Goal: Task Accomplishment & Management: Use online tool/utility

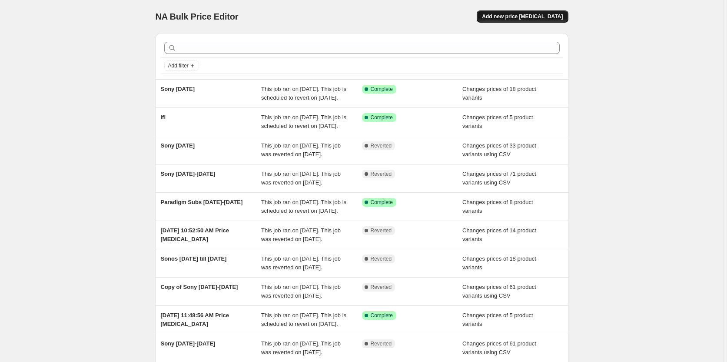
click at [519, 14] on span "Add new price [MEDICAL_DATA]" at bounding box center [522, 16] width 81 height 7
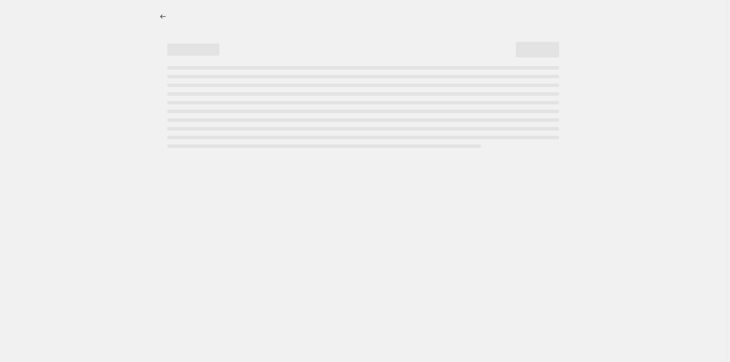
select select "percentage"
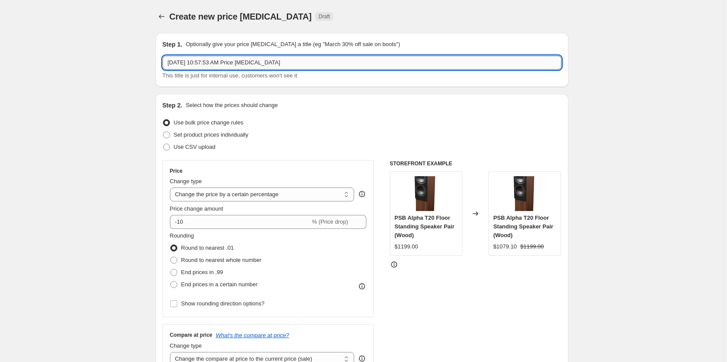
click at [320, 64] on input "Sep 20, 2025, 10:57:53 AM Price change job" at bounding box center [362, 63] width 399 height 14
type input "Yamaha September 2025 promo"
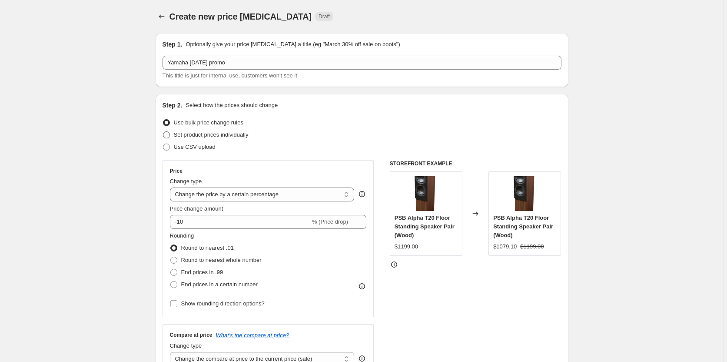
click at [169, 136] on span at bounding box center [166, 134] width 7 height 7
click at [163, 132] on input "Set product prices individually" at bounding box center [163, 131] width 0 height 0
radio input "true"
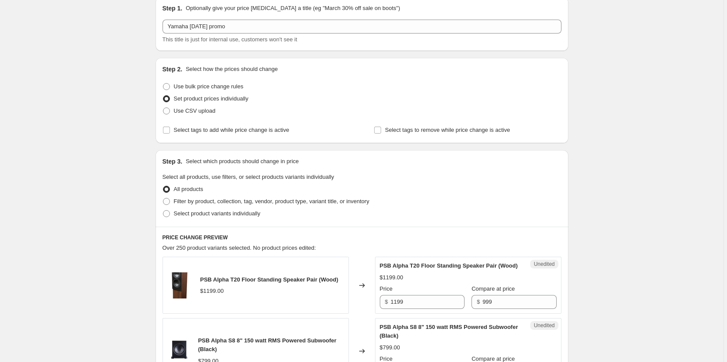
scroll to position [54, 0]
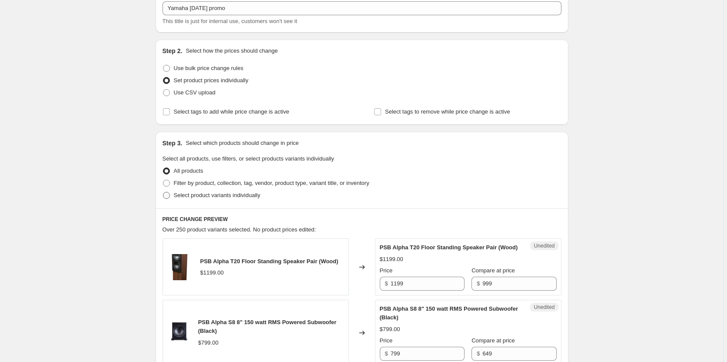
click at [169, 197] on span at bounding box center [166, 195] width 7 height 7
click at [163, 192] on input "Select product variants individually" at bounding box center [163, 192] width 0 height 0
radio input "true"
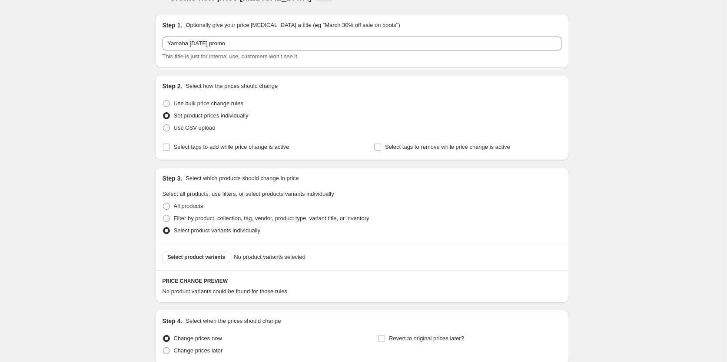
scroll to position [0, 0]
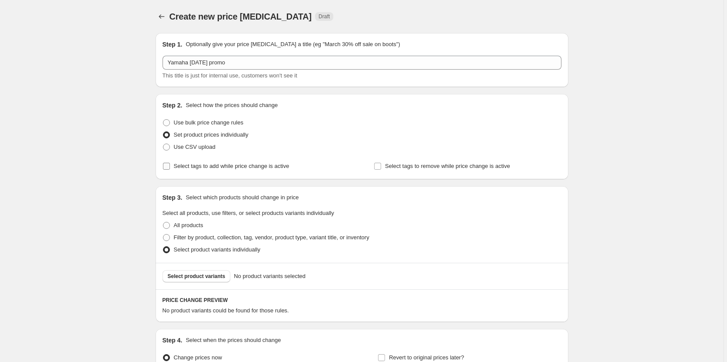
click at [167, 167] on input "Select tags to add while price change is active" at bounding box center [166, 166] width 7 height 7
checkbox input "true"
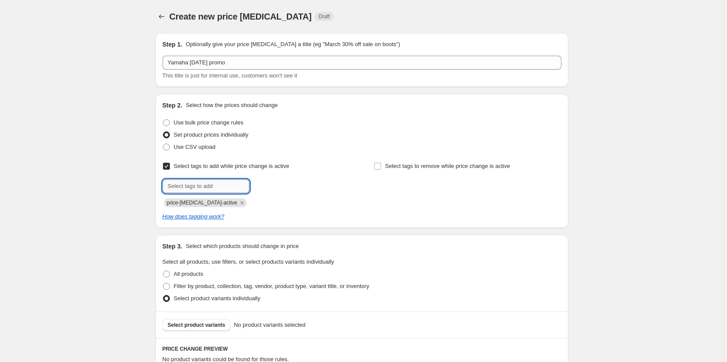
click at [231, 190] on input "text" at bounding box center [206, 186] width 87 height 14
click at [231, 189] on input "text" at bounding box center [206, 186] width 87 height 14
type input "Yamaha Promo"
click at [280, 182] on span "Yamaha Promo" at bounding box center [287, 185] width 38 height 6
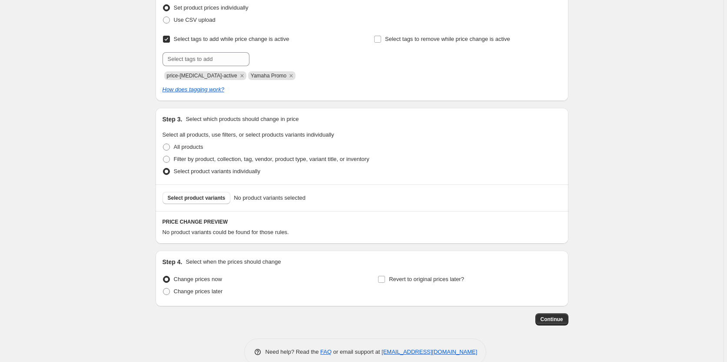
scroll to position [143, 0]
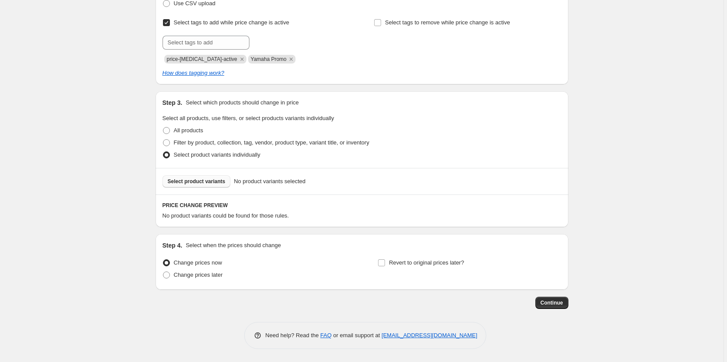
click at [197, 182] on span "Select product variants" at bounding box center [197, 181] width 58 height 7
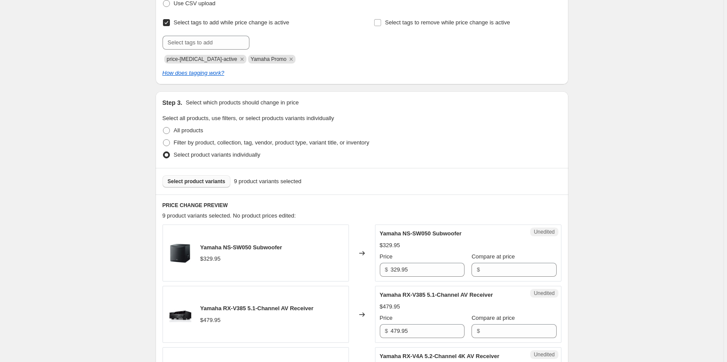
scroll to position [252, 0]
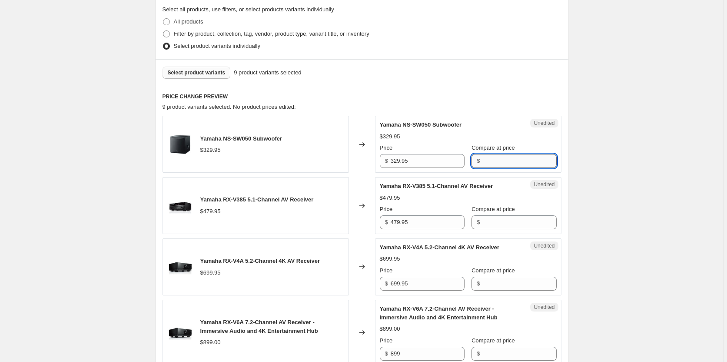
click at [492, 163] on input "Compare at price" at bounding box center [520, 161] width 74 height 14
type input "329.95"
click at [431, 163] on input "329.95" at bounding box center [428, 161] width 74 height 14
click at [432, 158] on input "329.95" at bounding box center [428, 161] width 74 height 14
type input "3"
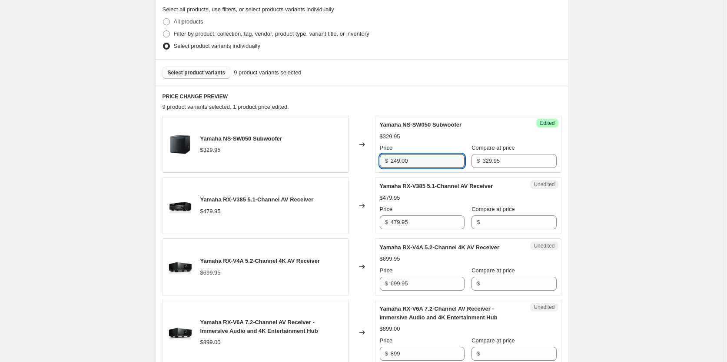
type input "249.00"
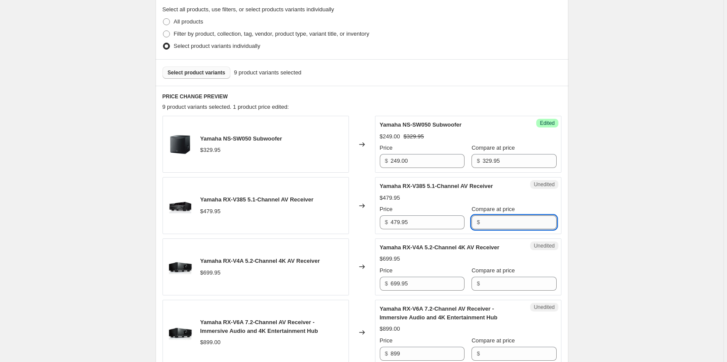
click at [496, 222] on input "Compare at price" at bounding box center [520, 222] width 74 height 14
type input "479.95"
click at [417, 223] on input "479.95" at bounding box center [428, 222] width 74 height 14
type input "429.00"
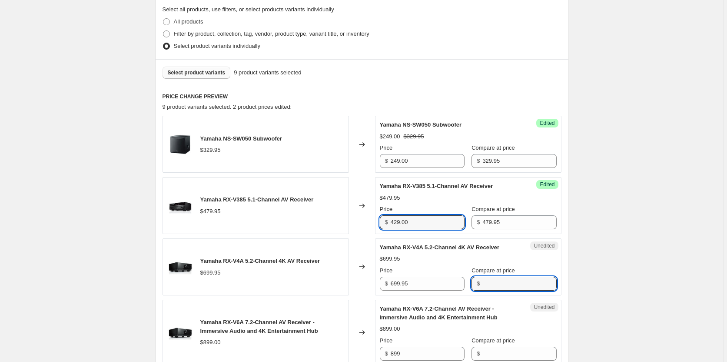
type input "699.95"
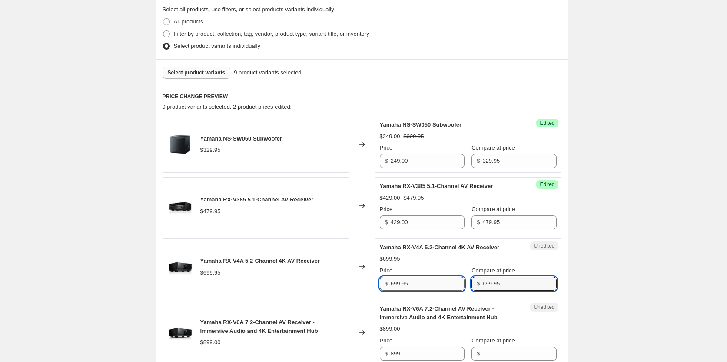
click at [434, 283] on input "699.95" at bounding box center [428, 283] width 74 height 14
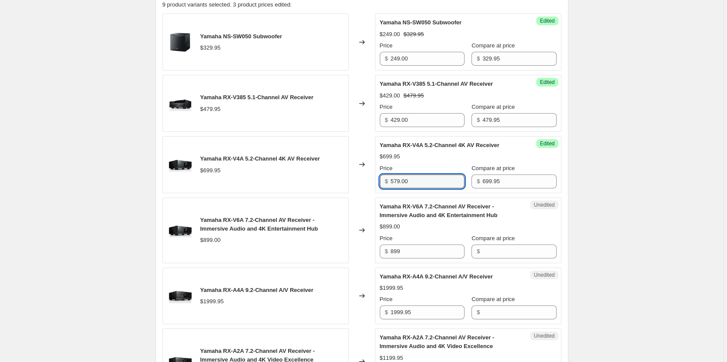
scroll to position [361, 0]
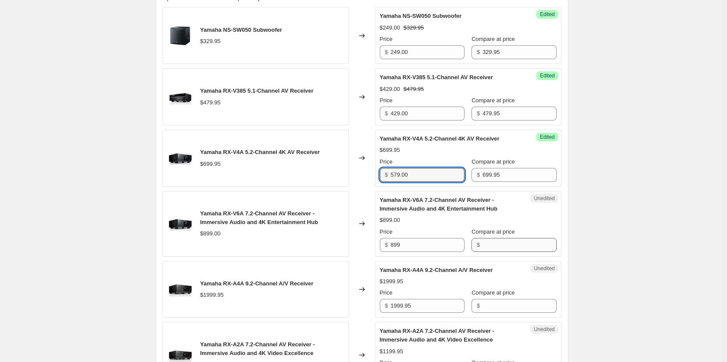
type input "579.00"
click at [531, 244] on input "Compare at price" at bounding box center [520, 245] width 74 height 14
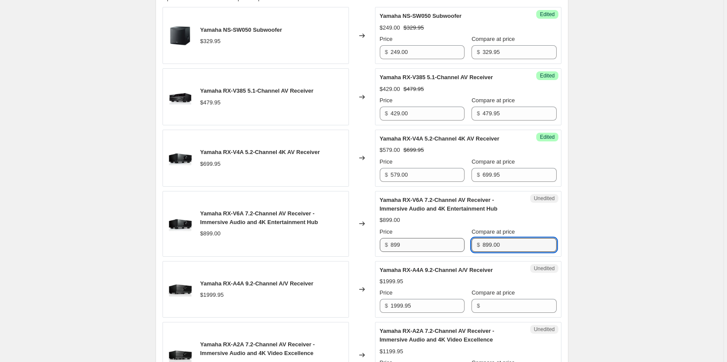
type input "899.00"
click at [443, 244] on input "899" at bounding box center [428, 245] width 74 height 14
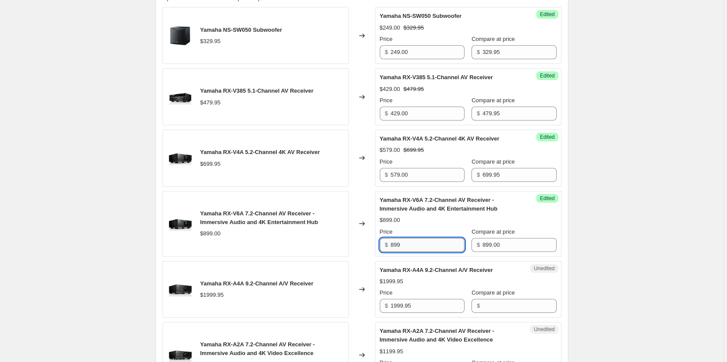
click at [443, 244] on input "899" at bounding box center [428, 245] width 74 height 14
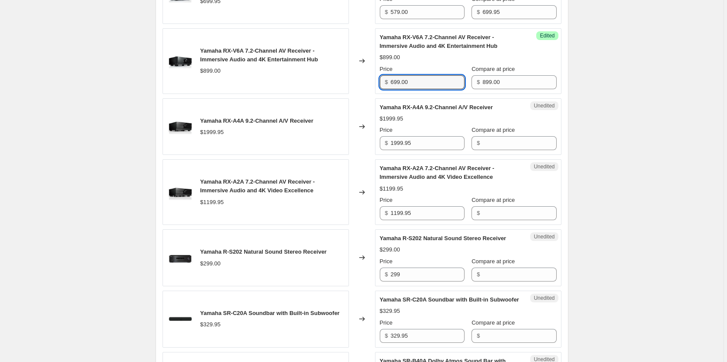
scroll to position [524, 0]
type input "699.00"
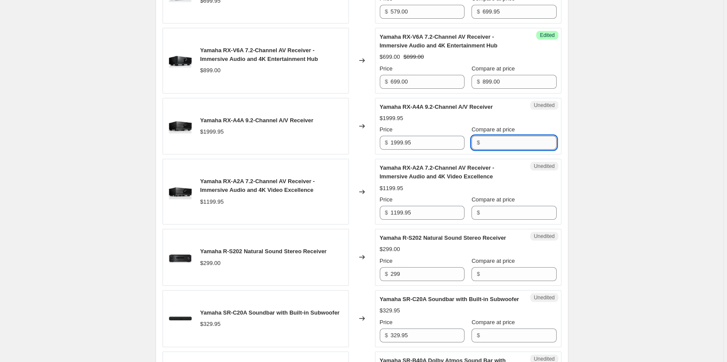
click at [507, 143] on input "Compare at price" at bounding box center [520, 143] width 74 height 14
type input "1199.95"
click at [420, 143] on input "1999.95" at bounding box center [428, 143] width 74 height 14
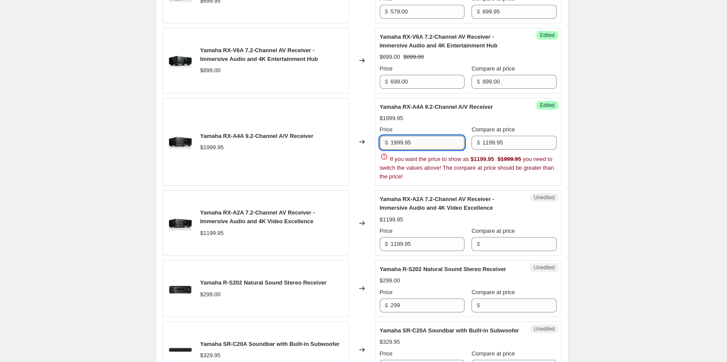
click at [420, 143] on input "1999.95" at bounding box center [428, 143] width 74 height 14
type input "1499.00"
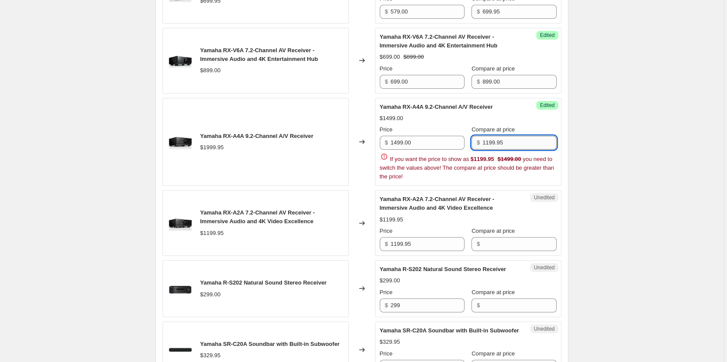
click at [490, 144] on input "1199.95" at bounding box center [520, 143] width 74 height 14
type input "1999.95"
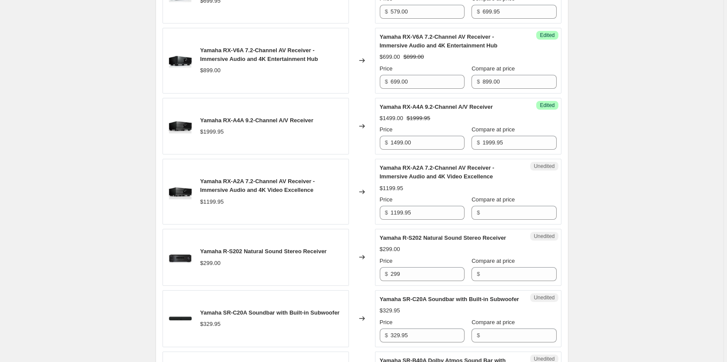
click at [622, 213] on div "Create new price change job. This page is ready Create new price change job Dra…" at bounding box center [362, 26] width 724 height 1101
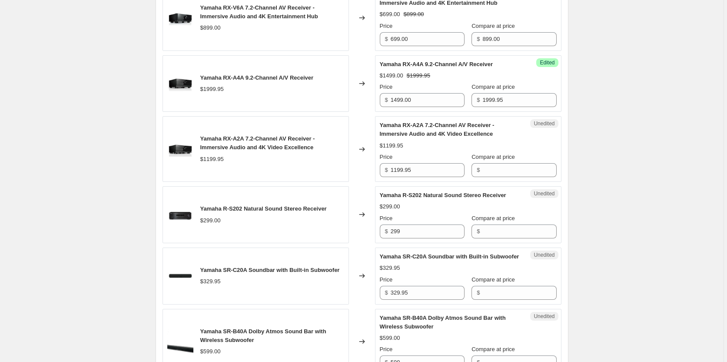
scroll to position [578, 0]
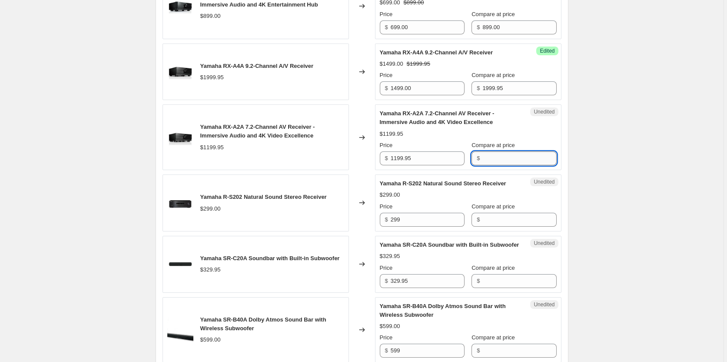
click at [503, 157] on input "Compare at price" at bounding box center [520, 158] width 74 height 14
type input "1199.95"
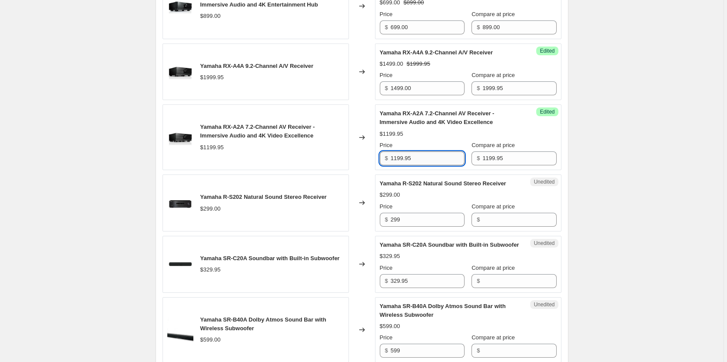
click at [430, 160] on input "1199.95" at bounding box center [428, 158] width 74 height 14
type input "899.00"
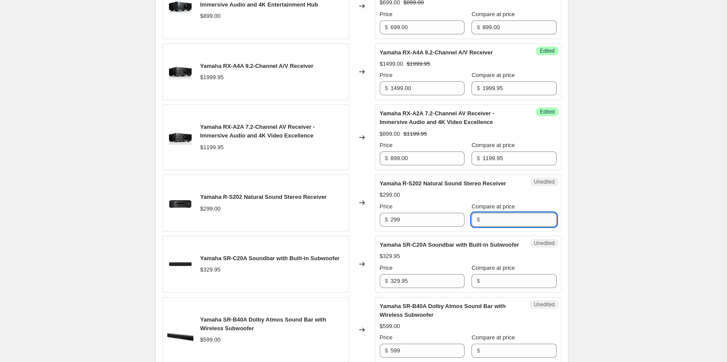
click at [483, 227] on input "Compare at price" at bounding box center [520, 220] width 74 height 14
type input "299.00"
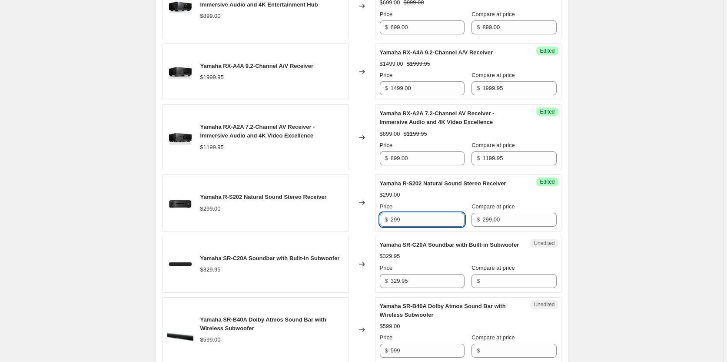
click at [431, 226] on input "299" at bounding box center [428, 220] width 74 height 14
type input "249.00"
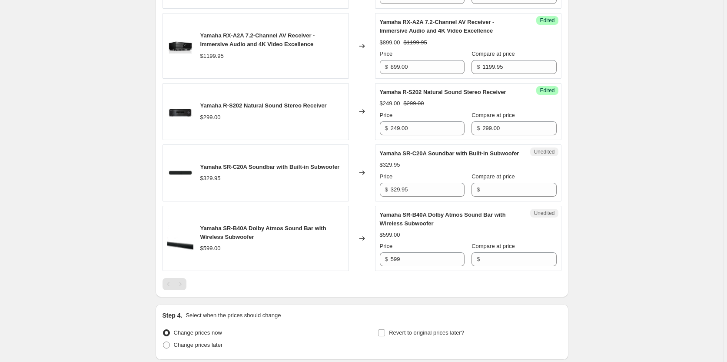
scroll to position [687, 0]
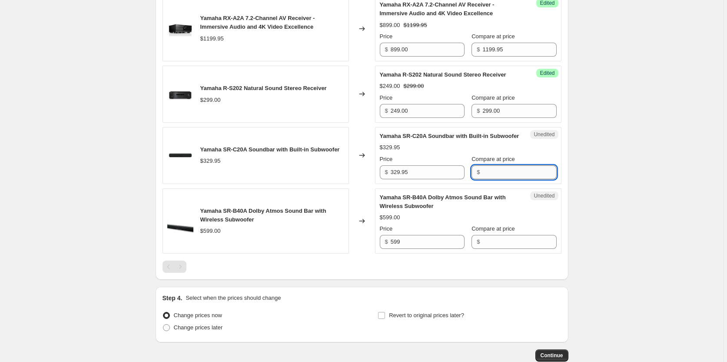
click at [507, 179] on input "Compare at price" at bounding box center [520, 172] width 74 height 14
type input "329.95"
click at [433, 179] on input "329.95" at bounding box center [428, 172] width 74 height 14
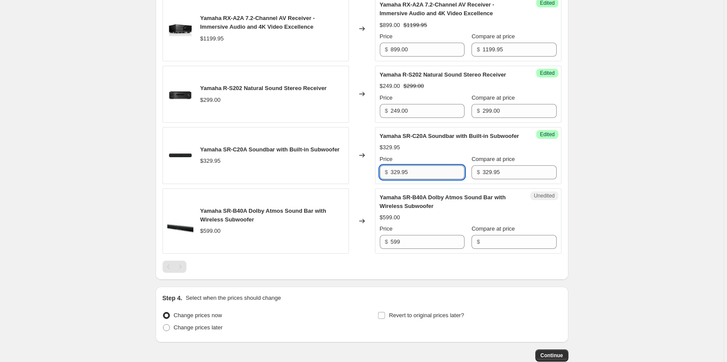
click at [433, 179] on input "329.95" at bounding box center [428, 172] width 74 height 14
type input "169.00"
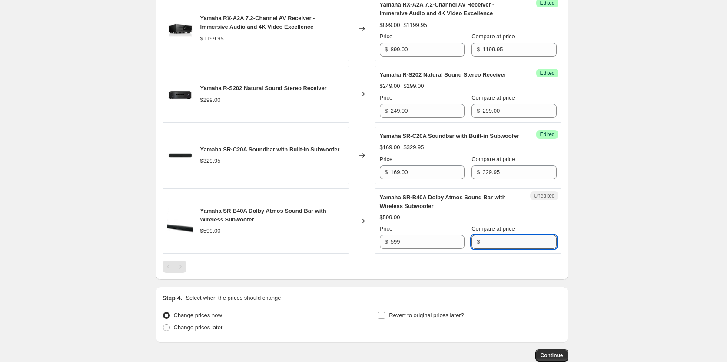
click at [515, 249] on input "Compare at price" at bounding box center [520, 242] width 74 height 14
type input "599.00"
click at [432, 249] on input "599" at bounding box center [428, 242] width 74 height 14
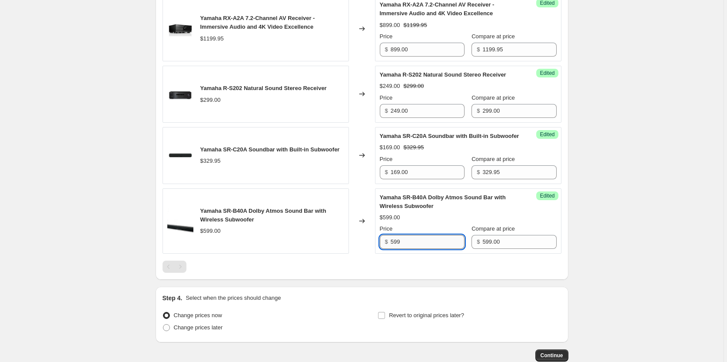
click at [432, 249] on input "599" at bounding box center [428, 242] width 74 height 14
type input "399.00"
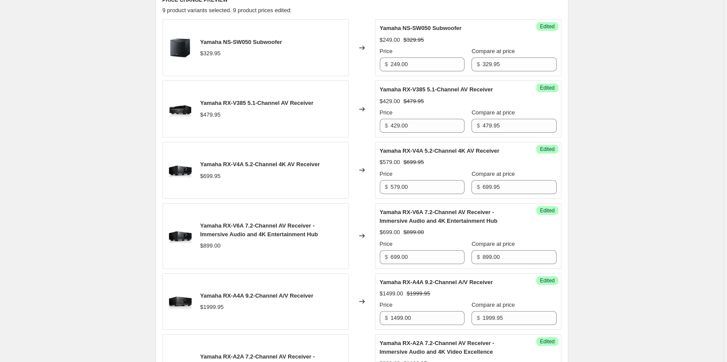
scroll to position [361, 0]
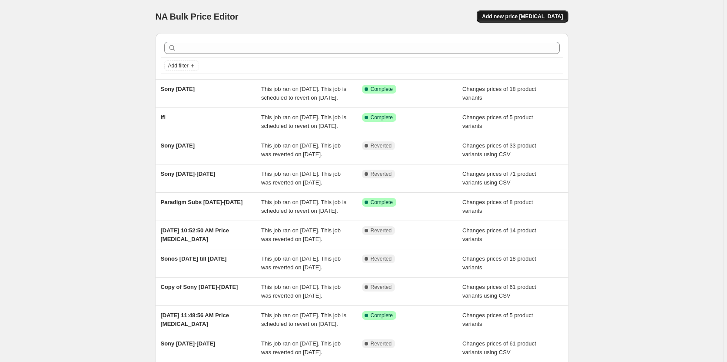
click at [524, 19] on span "Add new price [MEDICAL_DATA]" at bounding box center [522, 16] width 81 height 7
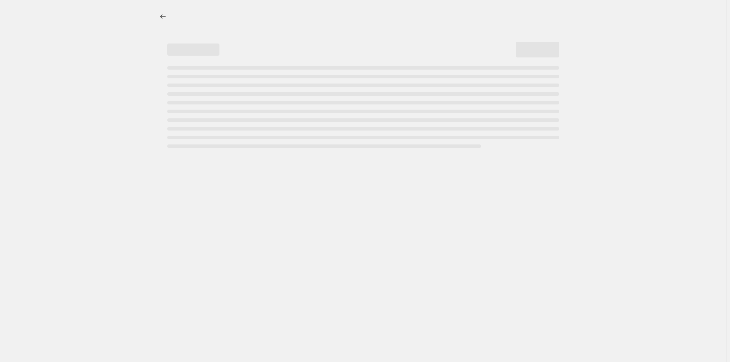
select select "percentage"
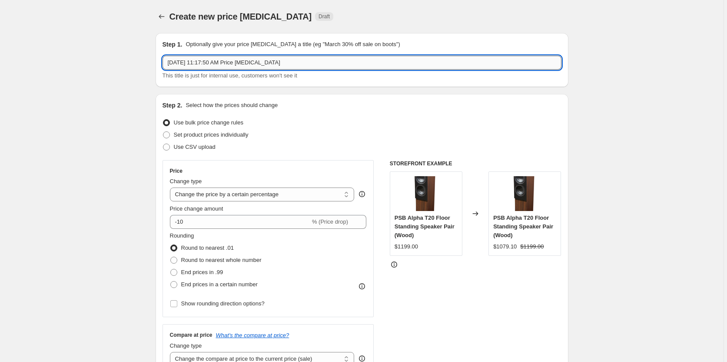
click at [299, 64] on input "Sep 20, 2025, 11:17:50 AM Price change job" at bounding box center [362, 63] width 399 height 14
type input "Yamaha September Promo"
click at [168, 135] on span at bounding box center [166, 134] width 7 height 7
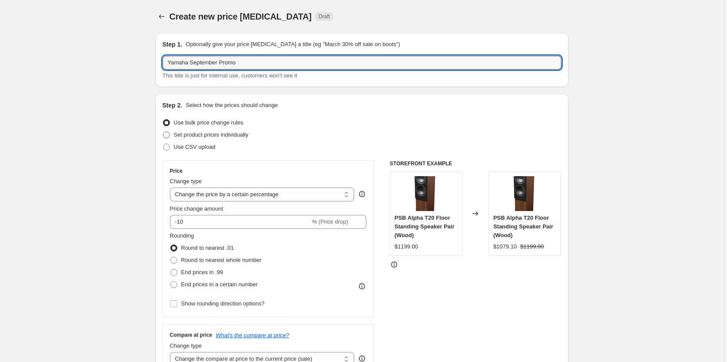
click at [163, 132] on input "Set product prices individually" at bounding box center [163, 131] width 0 height 0
radio input "true"
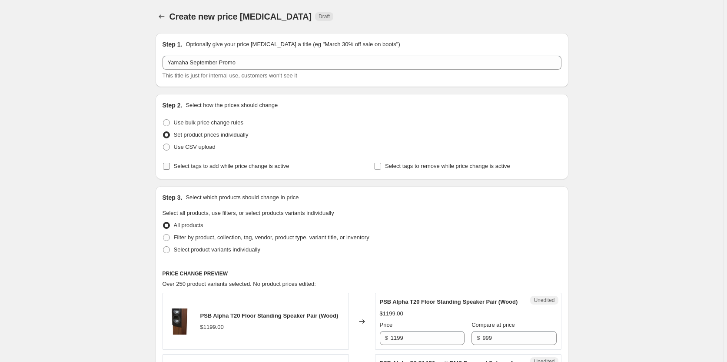
click at [169, 165] on input "Select tags to add while price change is active" at bounding box center [166, 166] width 7 height 7
checkbox input "true"
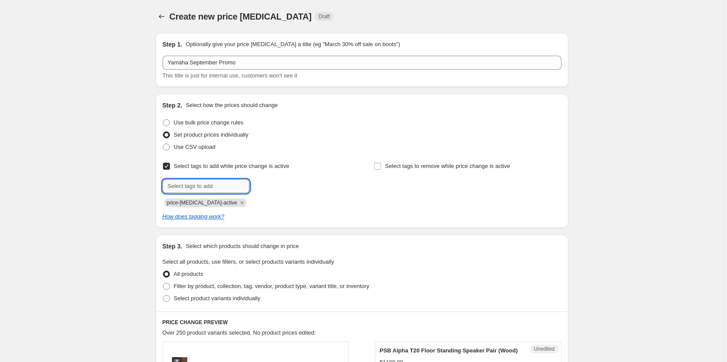
click at [229, 190] on input "text" at bounding box center [206, 186] width 87 height 14
type input "Yamaha Proo"
click at [291, 186] on span "Yamaha Proo" at bounding box center [284, 185] width 33 height 6
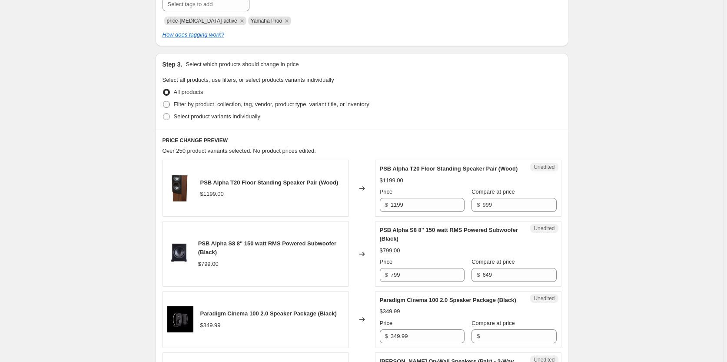
scroll to position [163, 0]
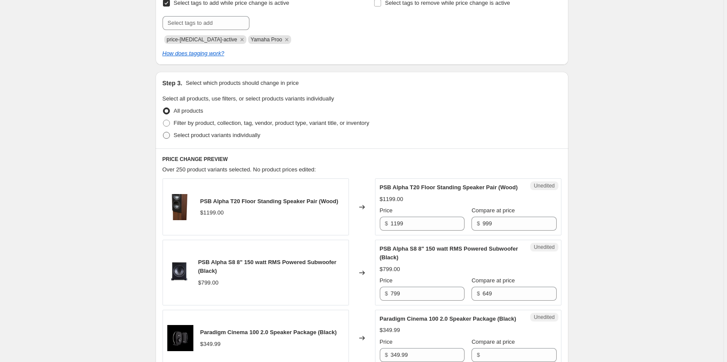
click at [169, 134] on span at bounding box center [166, 135] width 7 height 7
click at [163, 132] on input "Select product variants individually" at bounding box center [163, 132] width 0 height 0
radio input "true"
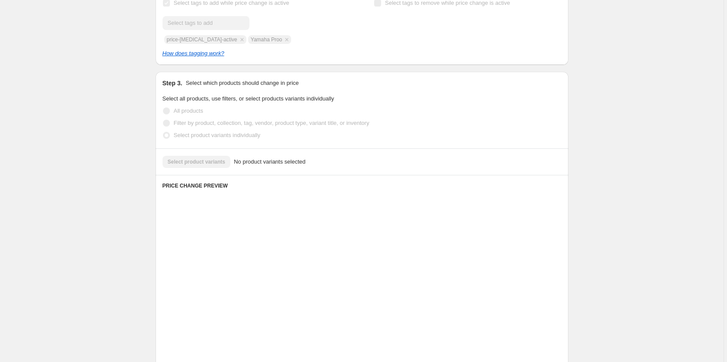
scroll to position [143, 0]
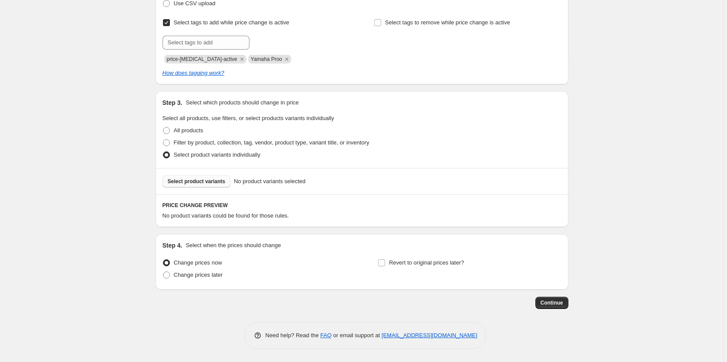
click at [201, 183] on span "Select product variants" at bounding box center [197, 181] width 58 height 7
click at [204, 182] on span "Select product variants" at bounding box center [197, 181] width 58 height 7
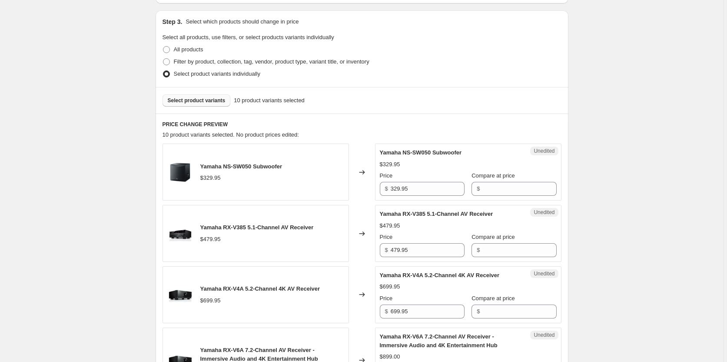
scroll to position [306, 0]
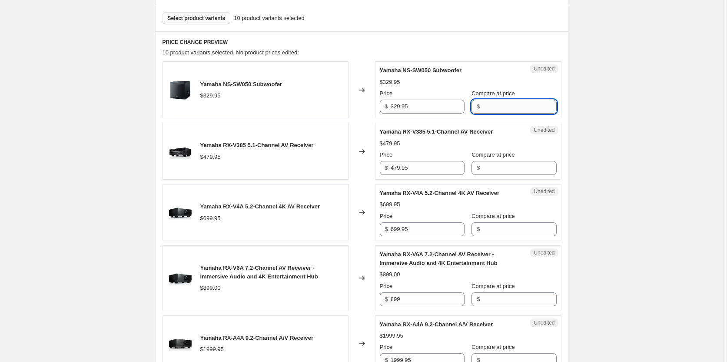
click at [493, 104] on input "Compare at price" at bounding box center [520, 107] width 74 height 14
type input "329.95"
click at [506, 168] on input "Compare at price" at bounding box center [520, 168] width 74 height 14
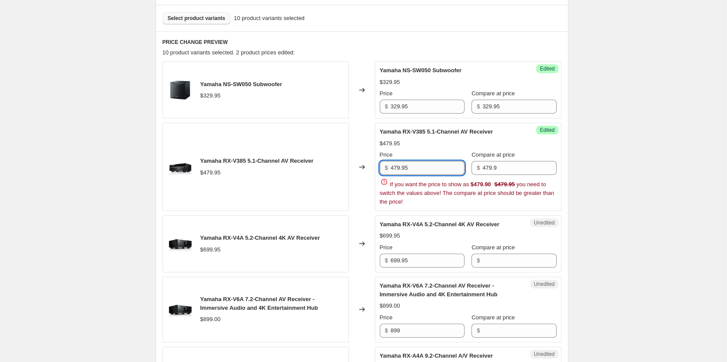
click at [439, 172] on input "479.95" at bounding box center [428, 168] width 74 height 14
click at [438, 172] on input "479.95" at bounding box center [428, 168] width 74 height 14
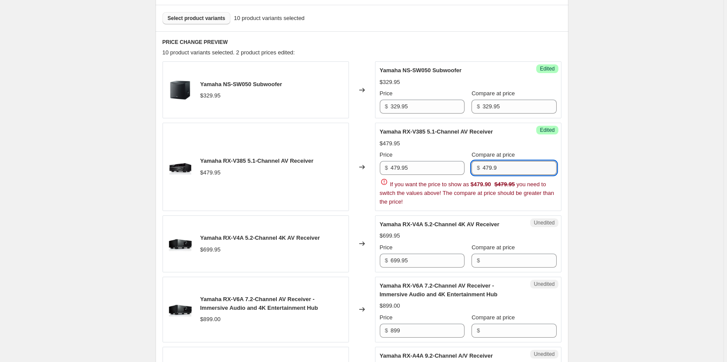
click at [520, 163] on input "479.9" at bounding box center [520, 168] width 74 height 14
type input "479.95"
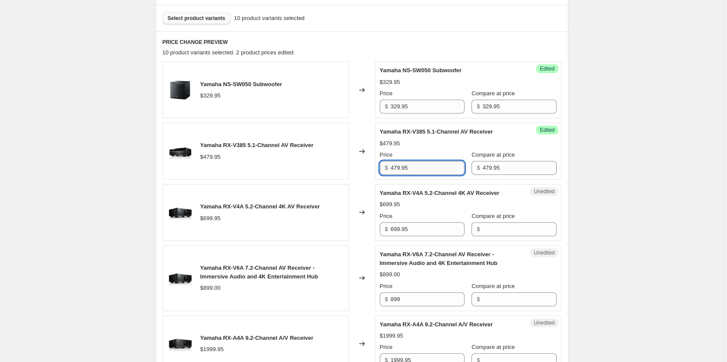
click at [440, 172] on input "479.95" at bounding box center [428, 168] width 74 height 14
type input "429.00"
click at [510, 227] on input "Compare at price" at bounding box center [520, 229] width 74 height 14
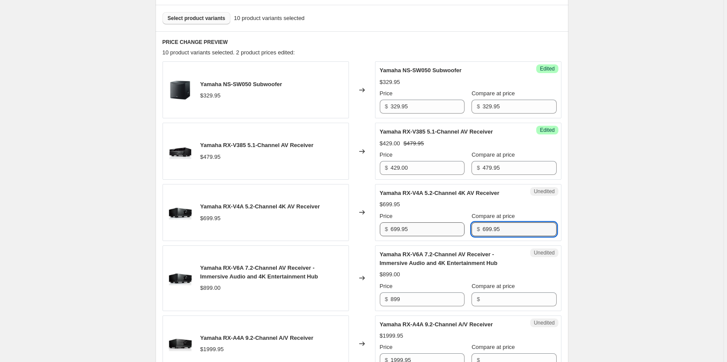
type input "699.95"
click at [430, 230] on input "699.95" at bounding box center [428, 229] width 74 height 14
type input "579.00"
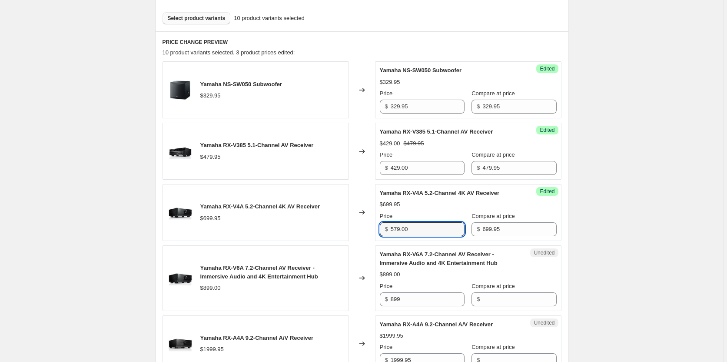
click at [615, 260] on div "Create new price change job. This page is ready Create new price change job Dra…" at bounding box center [362, 284] width 724 height 1180
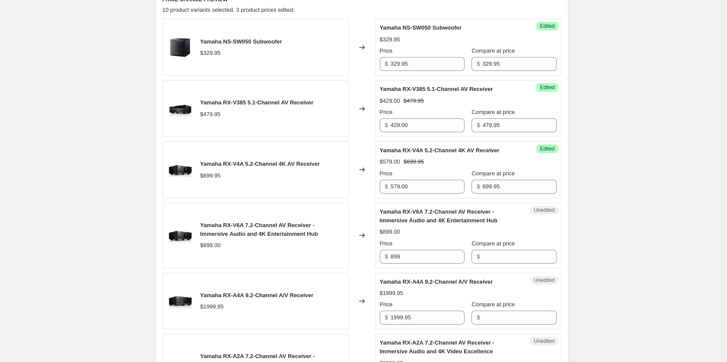
scroll to position [361, 0]
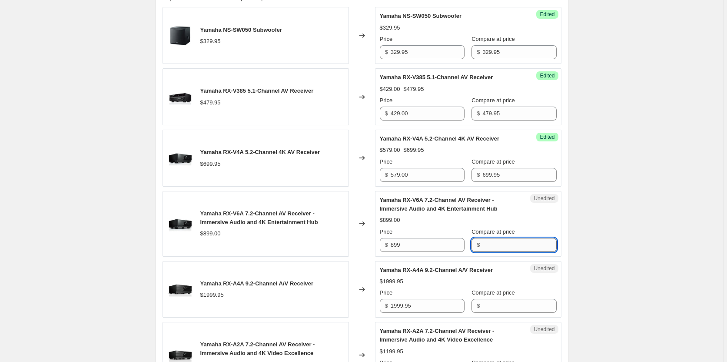
click at [509, 243] on input "Compare at price" at bounding box center [520, 245] width 74 height 14
type input "899.00"
click at [449, 243] on input "899" at bounding box center [428, 245] width 74 height 14
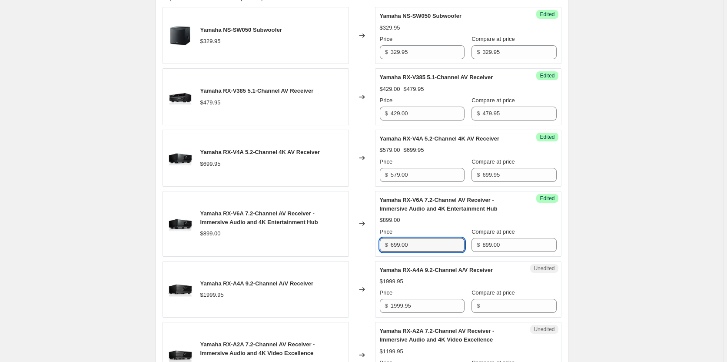
type input "699.00"
click at [601, 253] on div "Create new price change job. This page is ready Create new price change job Dra…" at bounding box center [362, 229] width 724 height 1180
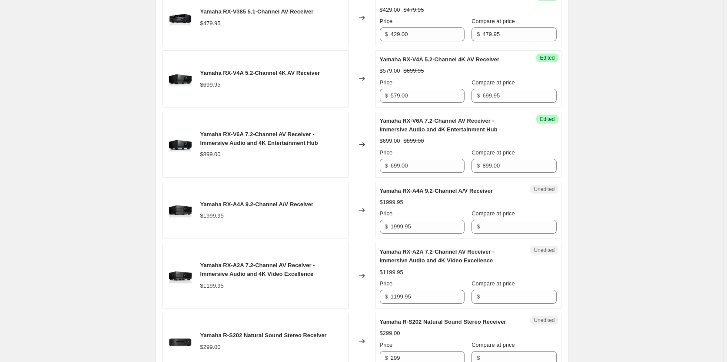
scroll to position [470, 0]
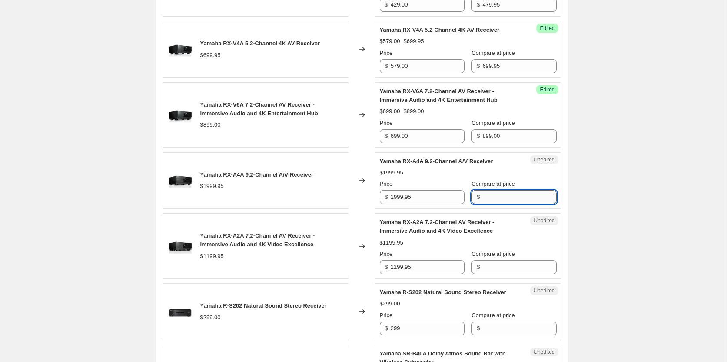
click at [501, 197] on input "Compare at price" at bounding box center [520, 197] width 74 height 14
type input "1999.95"
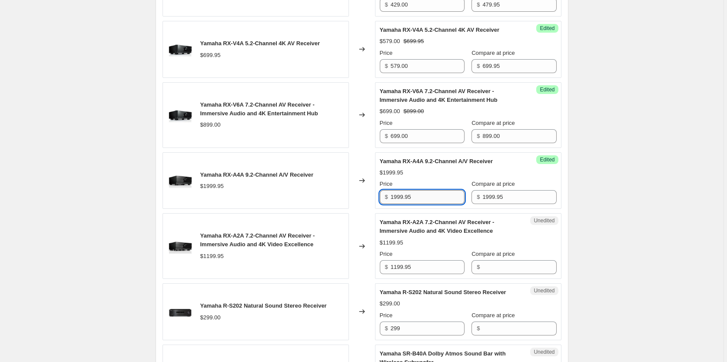
click at [427, 196] on input "1999.95" at bounding box center [428, 197] width 74 height 14
type input "1499.00"
click at [618, 250] on div "Create new price change job. This page is ready Create new price change job Dra…" at bounding box center [362, 120] width 724 height 1180
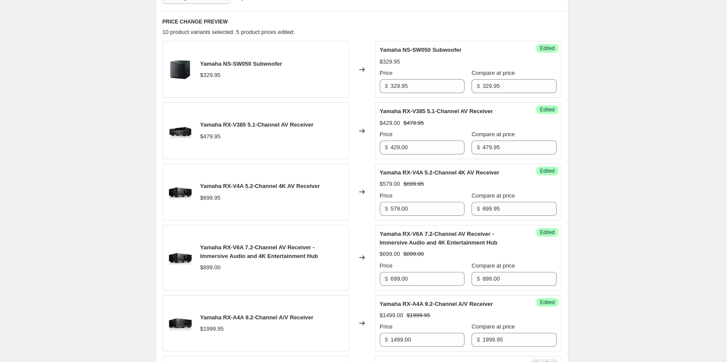
scroll to position [306, 0]
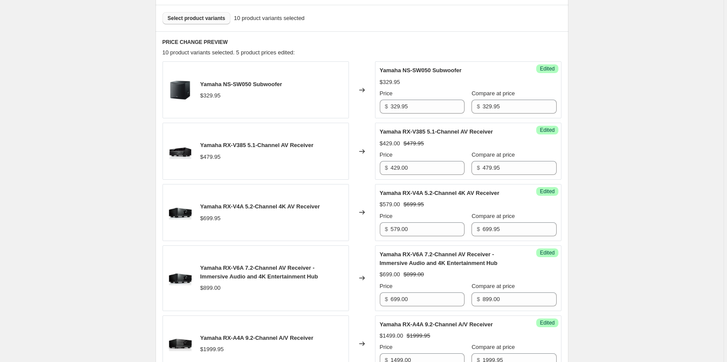
drag, startPoint x: 273, startPoint y: 159, endPoint x: 123, endPoint y: 157, distance: 149.6
click at [123, 157] on div "Create new price change job. This page is ready Create new price change job Dra…" at bounding box center [362, 284] width 724 height 1180
click at [186, 147] on img at bounding box center [180, 151] width 26 height 26
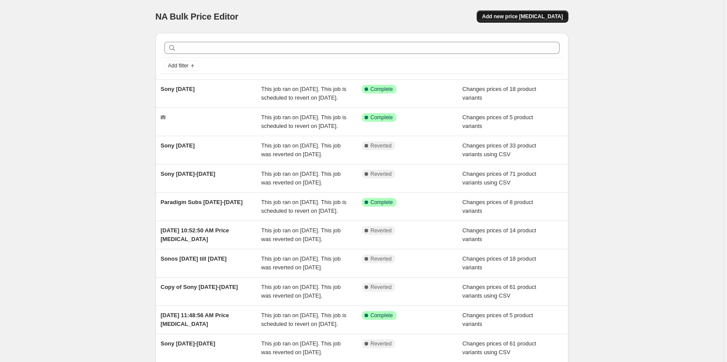
click at [519, 17] on span "Add new price change job" at bounding box center [522, 16] width 81 height 7
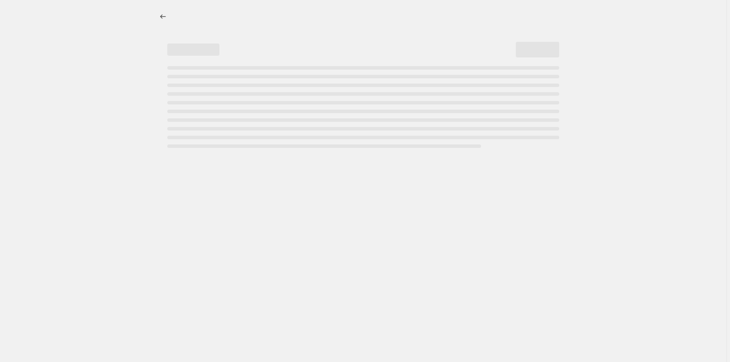
select select "percentage"
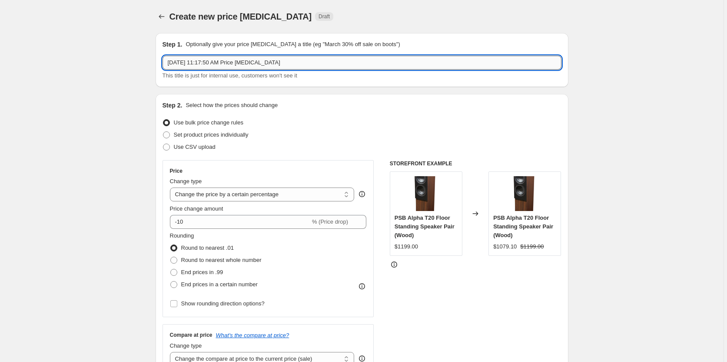
click at [363, 60] on input "Sep 20, 2025, 11:17:50 AM Price change job" at bounding box center [362, 63] width 399 height 14
click at [353, 60] on input "Sep 20, 2025, 11:17:50 AM Price change job" at bounding box center [362, 63] width 399 height 14
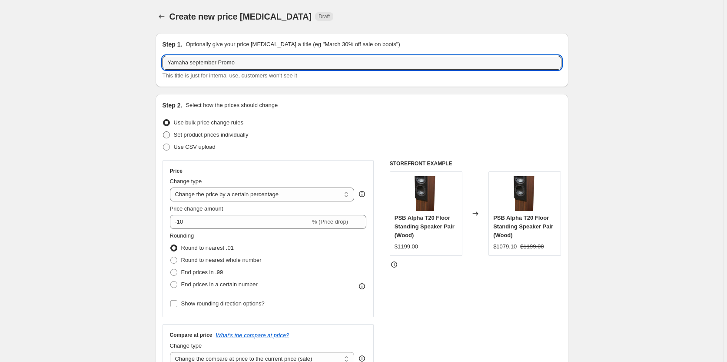
type input "Yamaha september Promo"
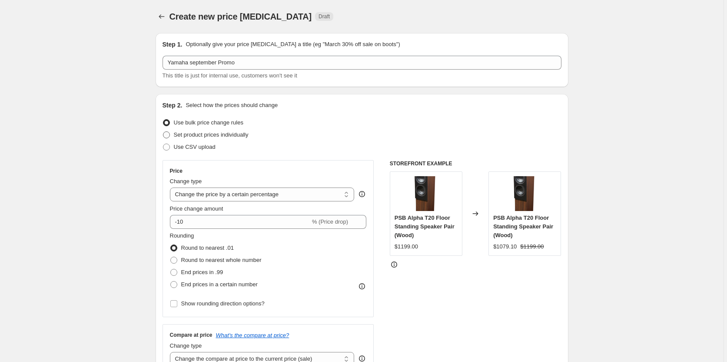
click at [167, 133] on span at bounding box center [166, 134] width 7 height 7
click at [163, 132] on input "Set product prices individually" at bounding box center [163, 131] width 0 height 0
radio input "true"
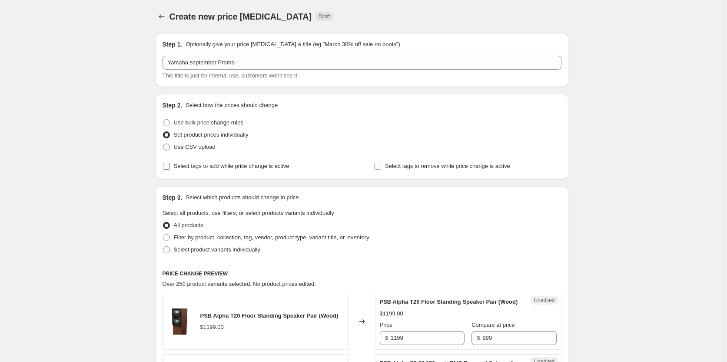
click at [169, 166] on input "Select tags to add while price change is active" at bounding box center [166, 166] width 7 height 7
checkbox input "true"
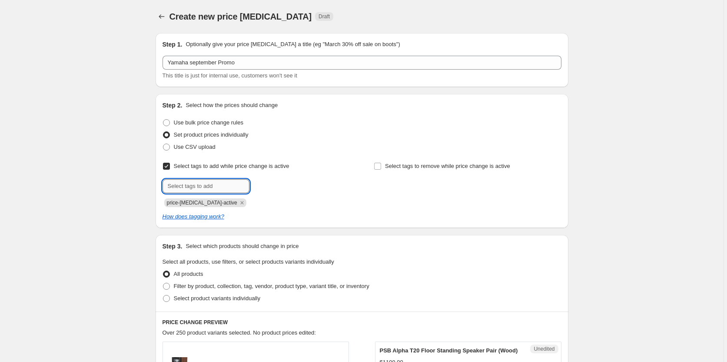
click at [208, 191] on input "text" at bounding box center [206, 186] width 87 height 14
type input "Yamaha Promo"
click at [287, 188] on span "Yamaha Promo" at bounding box center [287, 185] width 38 height 6
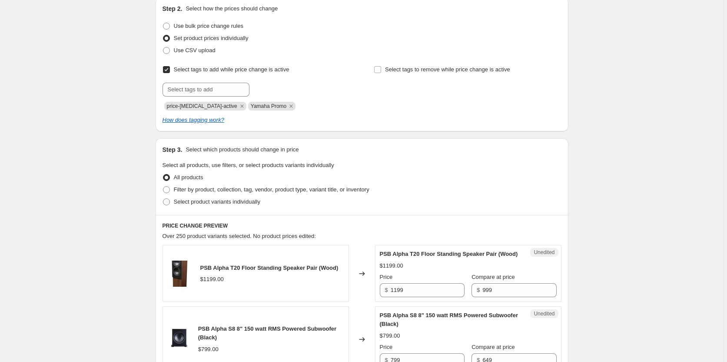
scroll to position [109, 0]
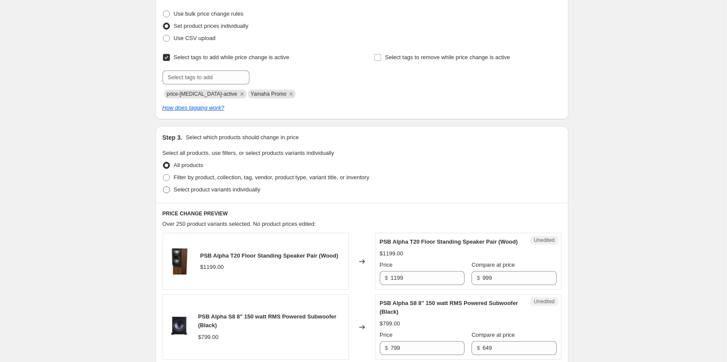
click at [168, 187] on span at bounding box center [166, 189] width 7 height 7
click at [163, 187] on input "Select product variants individually" at bounding box center [163, 186] width 0 height 0
radio input "true"
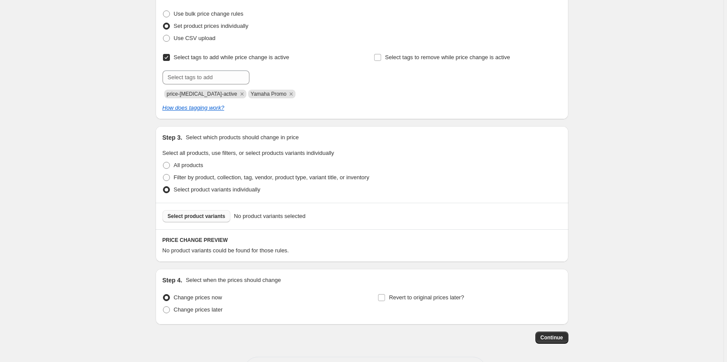
click at [198, 216] on span "Select product variants" at bounding box center [197, 216] width 58 height 7
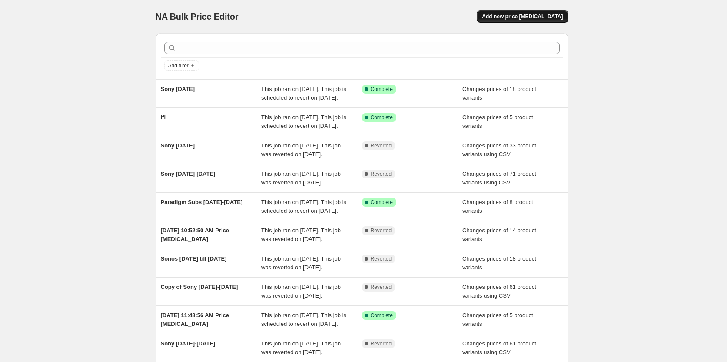
click at [527, 15] on span "Add new price [MEDICAL_DATA]" at bounding box center [522, 16] width 81 height 7
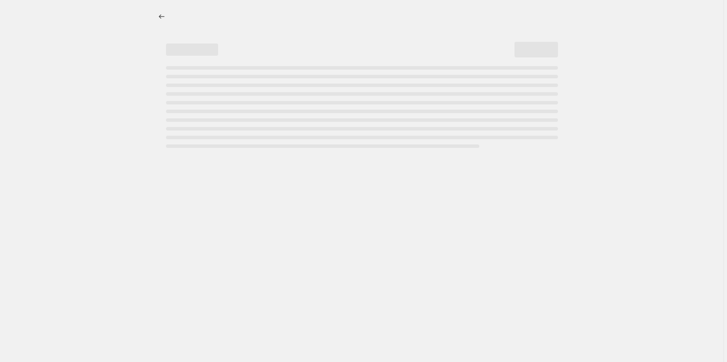
select select "percentage"
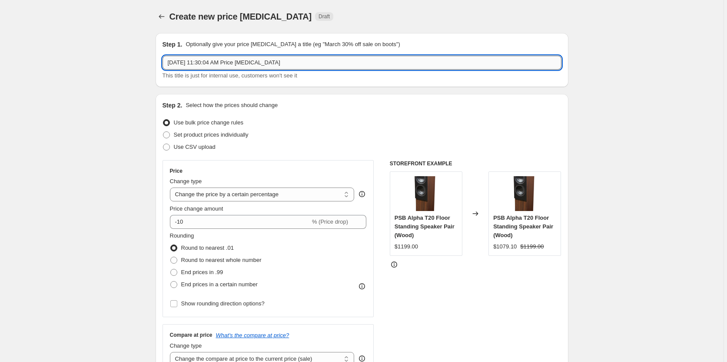
click at [316, 63] on input "[DATE] 11:30:04 AM Price [MEDICAL_DATA]" at bounding box center [362, 63] width 399 height 14
click at [201, 62] on input "Yamaha Septmber Promo" at bounding box center [362, 63] width 399 height 14
type input "Yamaha September Promo"
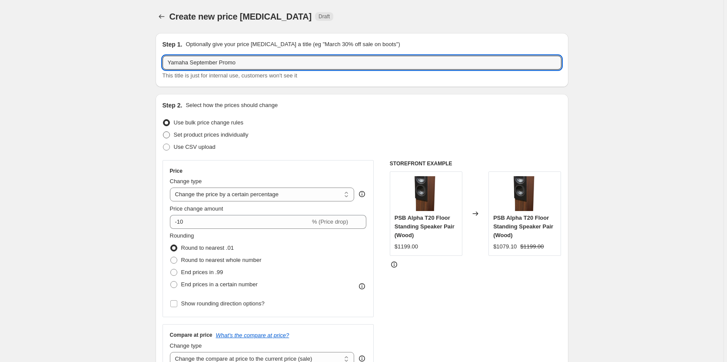
click at [167, 134] on span at bounding box center [166, 134] width 7 height 7
click at [163, 132] on input "Set product prices individually" at bounding box center [163, 131] width 0 height 0
radio input "true"
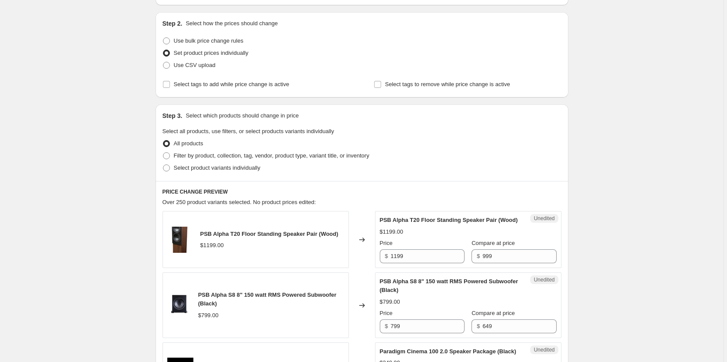
scroll to position [109, 0]
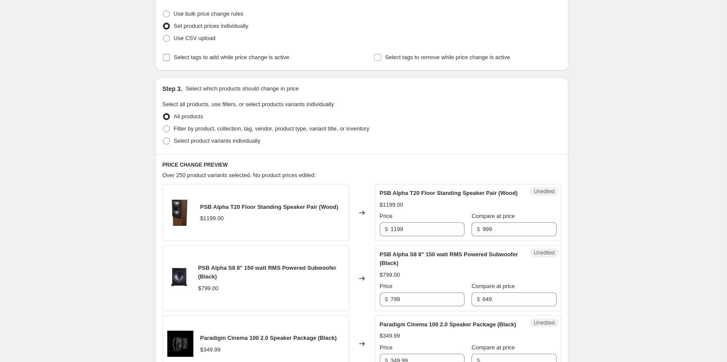
click at [164, 57] on span at bounding box center [167, 57] width 8 height 8
click at [164, 57] on input "Select tags to add while price change is active" at bounding box center [166, 57] width 7 height 7
checkbox input "true"
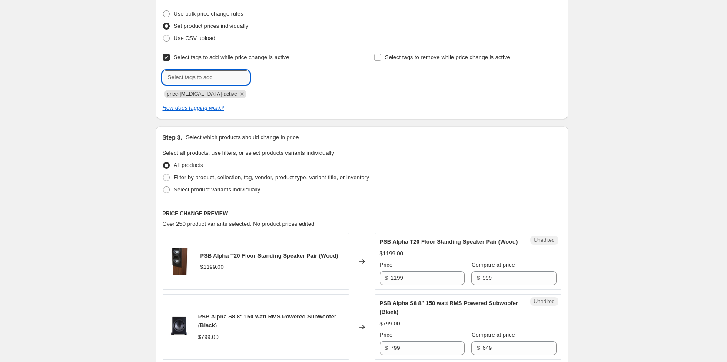
click at [225, 80] on input "text" at bounding box center [206, 77] width 87 height 14
type input "Yamaha Promo"
click at [286, 78] on span "Yamaha Promo" at bounding box center [287, 76] width 38 height 6
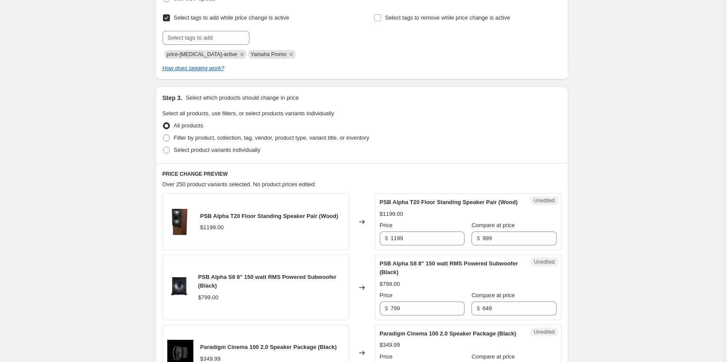
scroll to position [217, 0]
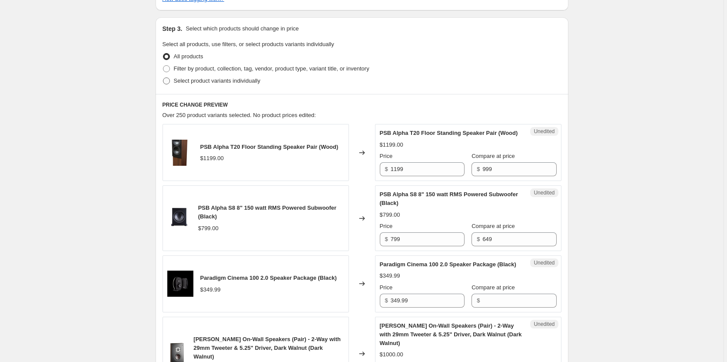
click at [166, 78] on span at bounding box center [166, 80] width 7 height 7
click at [163, 78] on input "Select product variants individually" at bounding box center [163, 77] width 0 height 0
radio input "true"
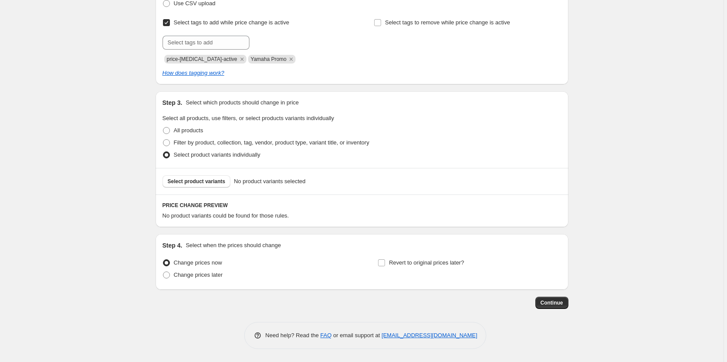
scroll to position [143, 0]
click at [193, 182] on span "Select product variants" at bounding box center [197, 181] width 58 height 7
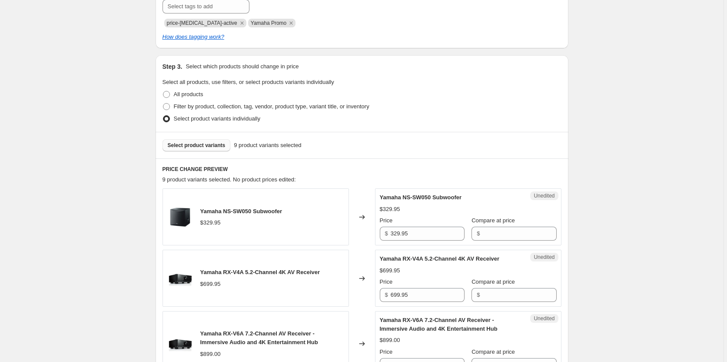
scroll to position [198, 0]
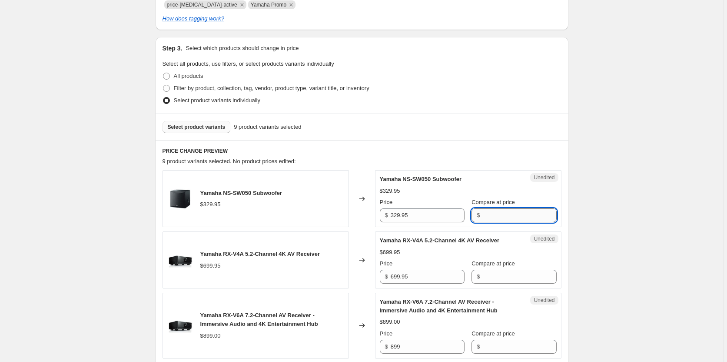
click at [504, 217] on input "Compare at price" at bounding box center [520, 215] width 74 height 14
type input "329.95"
click at [429, 214] on input "329.95" at bounding box center [428, 215] width 74 height 14
type input "249.00"
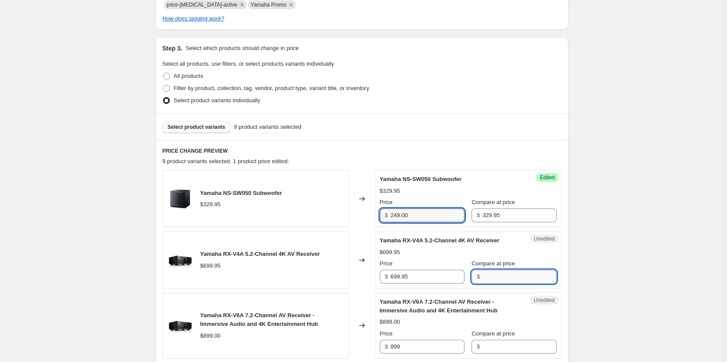
click at [490, 275] on input "Compare at price" at bounding box center [520, 277] width 74 height 14
type input "699.95"
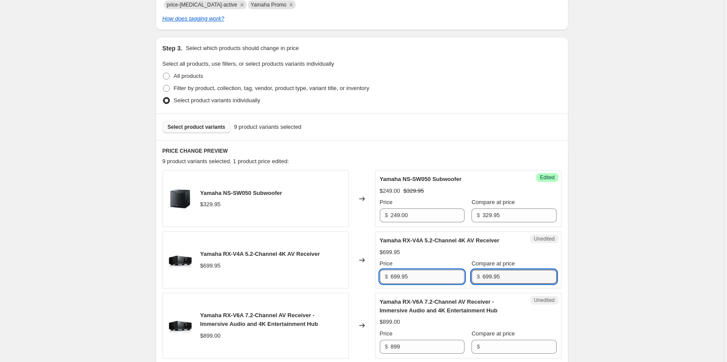
click at [427, 277] on input "699.95" at bounding box center [428, 277] width 74 height 14
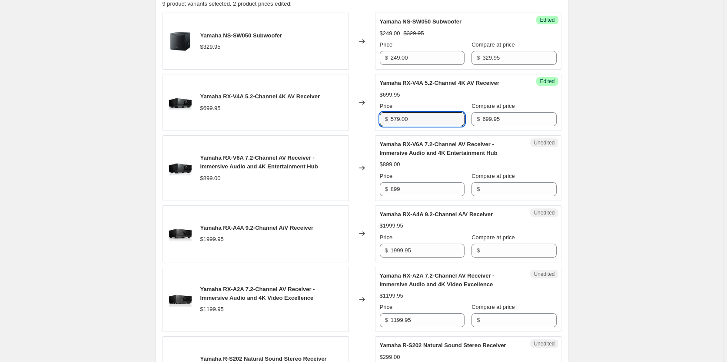
scroll to position [361, 0]
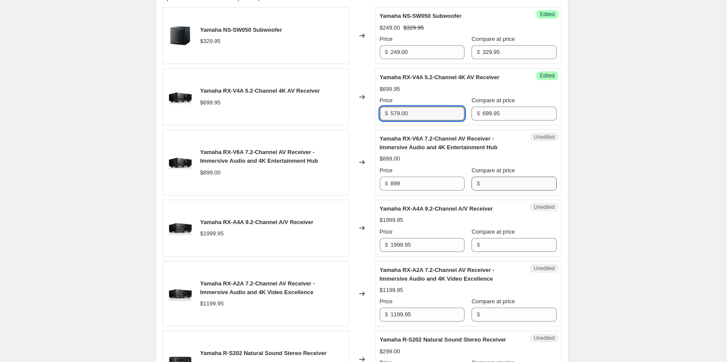
type input "579.00"
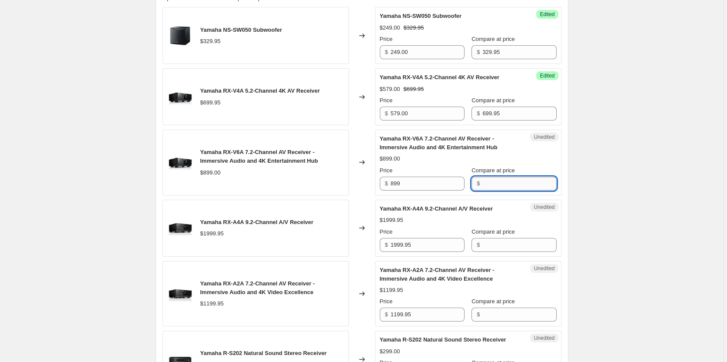
click at [535, 183] on input "Compare at price" at bounding box center [520, 184] width 74 height 14
type input "899.00"
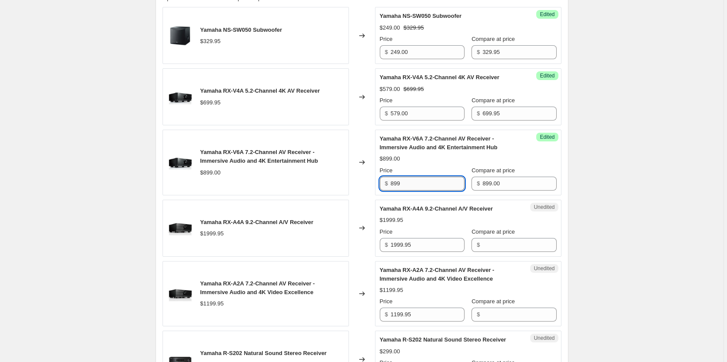
click at [428, 183] on input "899" at bounding box center [428, 184] width 74 height 14
click at [429, 183] on input "899" at bounding box center [428, 184] width 74 height 14
type input "699.00"
click at [511, 244] on input "Compare at price" at bounding box center [520, 245] width 74 height 14
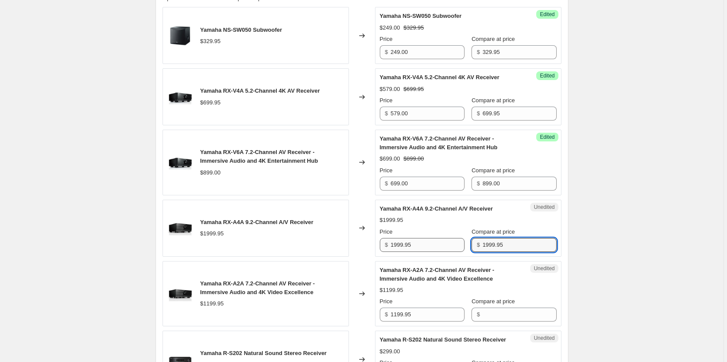
type input "1999.95"
click at [426, 243] on input "1999.95" at bounding box center [428, 245] width 74 height 14
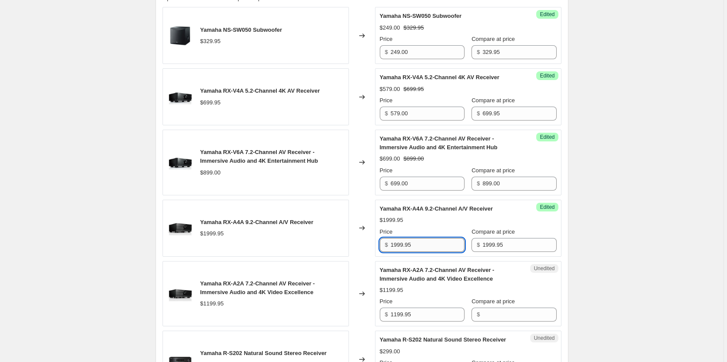
click at [426, 243] on input "1999.95" at bounding box center [428, 245] width 74 height 14
type input "1499.00"
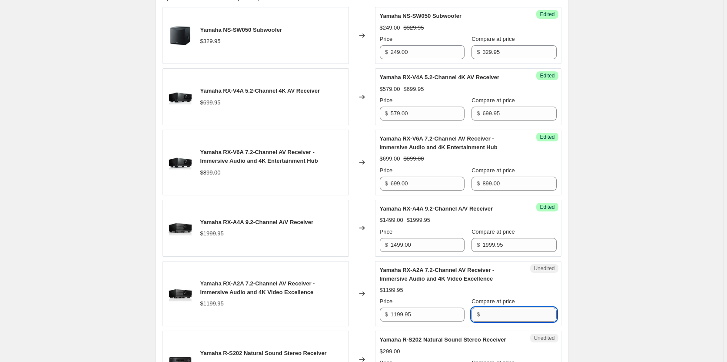
click at [497, 314] on input "Compare at price" at bounding box center [520, 314] width 74 height 14
type input "1199.95"
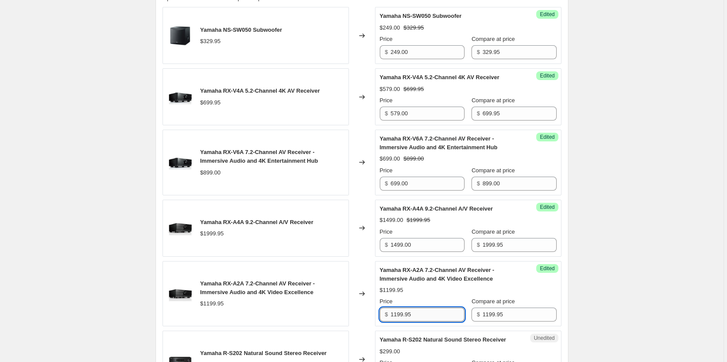
click at [425, 312] on input "1199.95" at bounding box center [428, 314] width 74 height 14
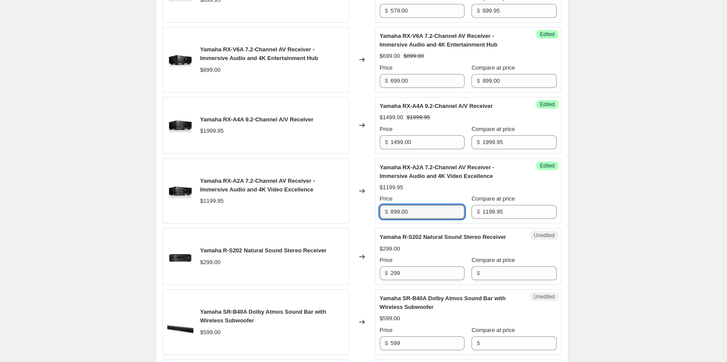
scroll to position [524, 0]
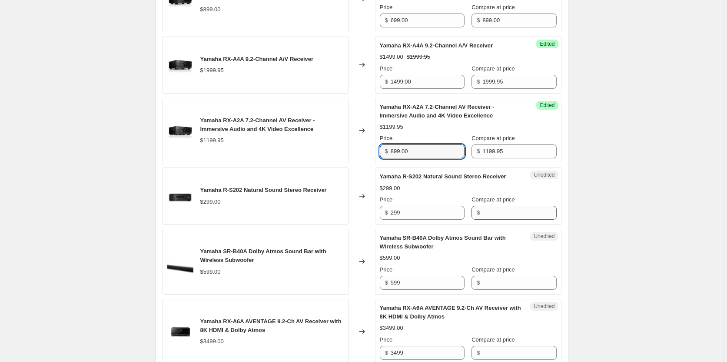
type input "899.00"
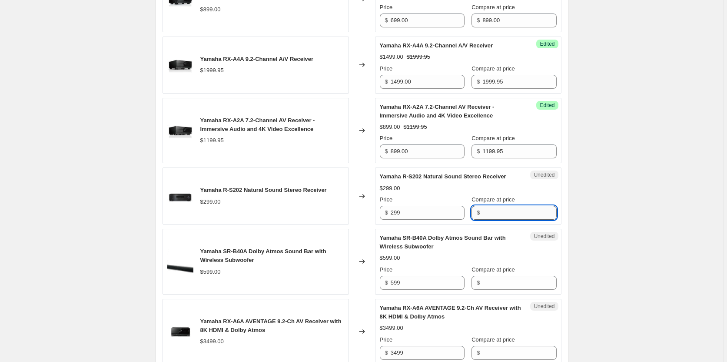
click at [510, 220] on input "Compare at price" at bounding box center [520, 213] width 74 height 14
type input "299.00"
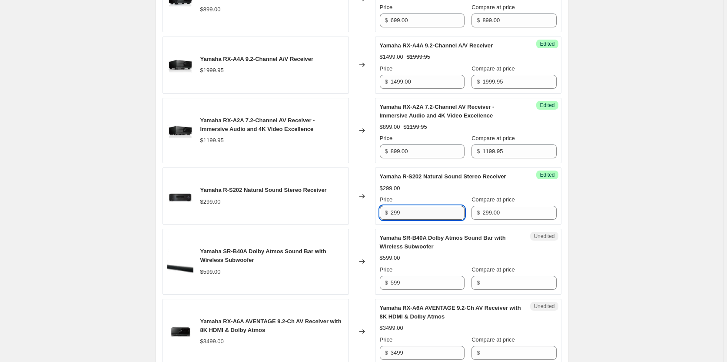
click at [441, 217] on input "299" at bounding box center [428, 213] width 74 height 14
type input "4"
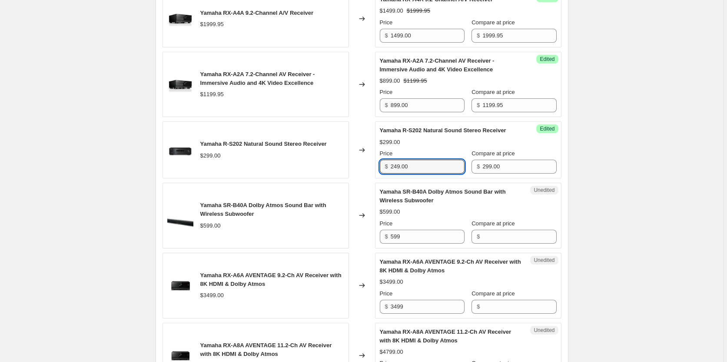
scroll to position [633, 0]
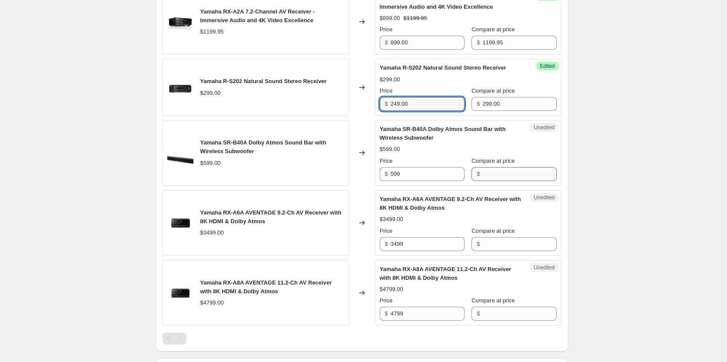
type input "249.00"
click at [512, 181] on input "Compare at price" at bounding box center [520, 174] width 74 height 14
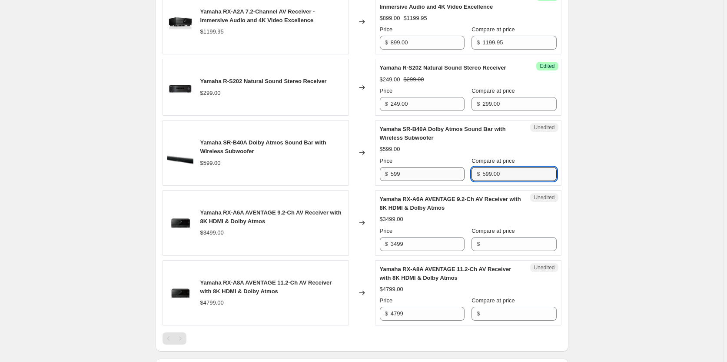
type input "599.00"
click at [436, 181] on input "599" at bounding box center [428, 174] width 74 height 14
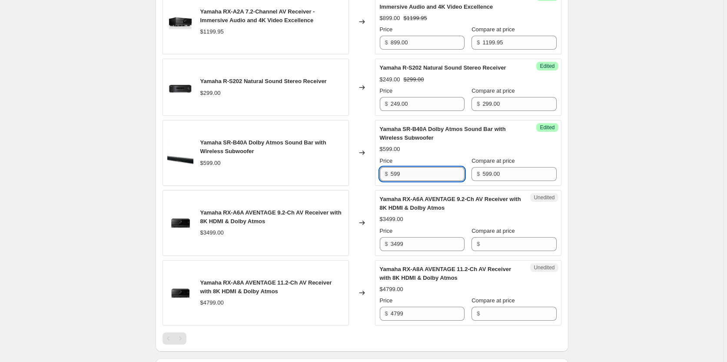
click at [436, 181] on input "599" at bounding box center [428, 174] width 74 height 14
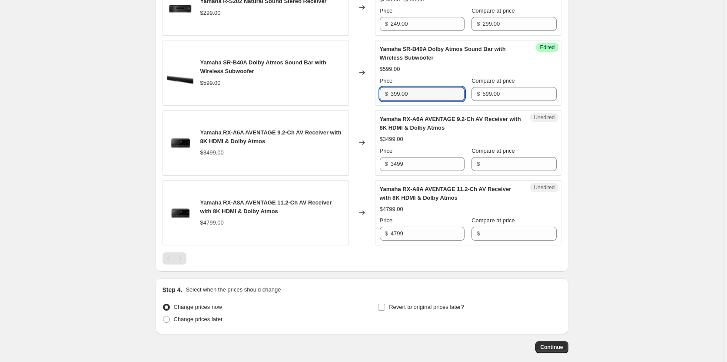
scroll to position [741, 0]
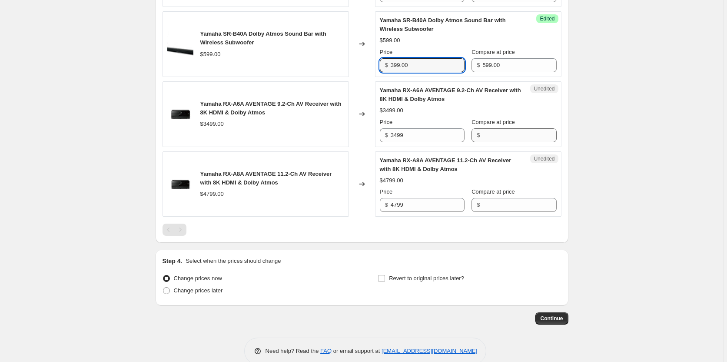
type input "399.00"
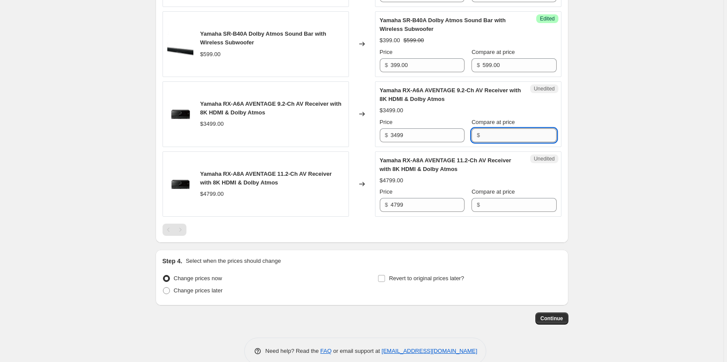
click at [532, 142] on input "Compare at price" at bounding box center [520, 135] width 74 height 14
type input "3499.00"
click at [440, 142] on input "3499" at bounding box center [428, 135] width 74 height 14
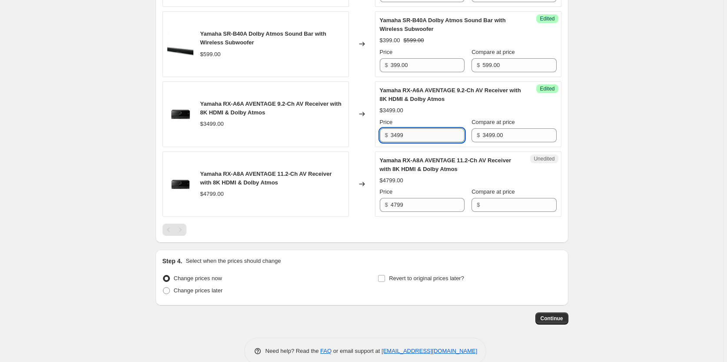
click at [440, 142] on input "3499" at bounding box center [428, 135] width 74 height 14
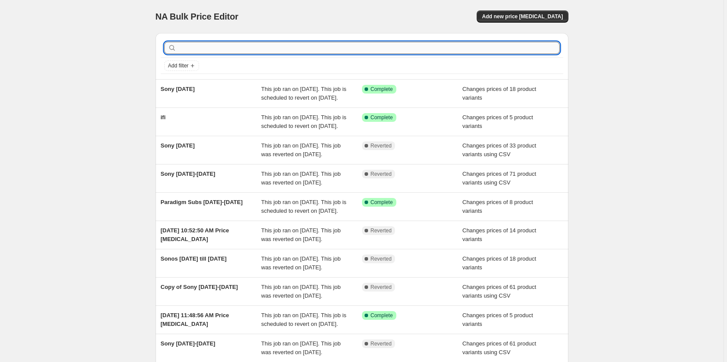
click at [272, 47] on input "text" at bounding box center [369, 48] width 382 height 12
type input "Yamaha"
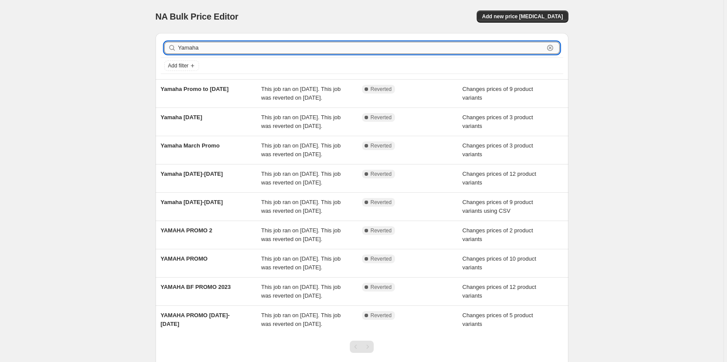
click at [254, 48] on input "Yamaha" at bounding box center [361, 48] width 366 height 12
click at [253, 48] on input "Yamaha" at bounding box center [361, 48] width 366 height 12
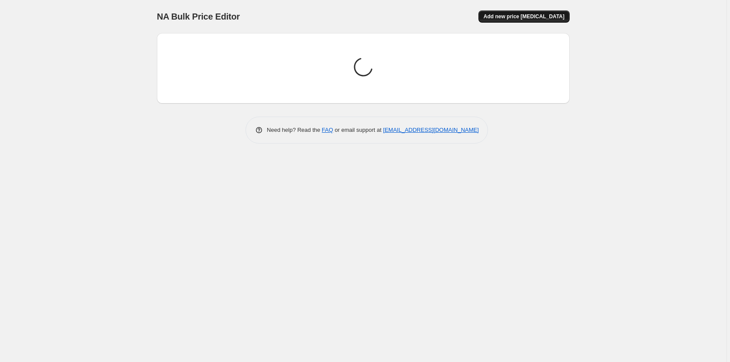
click at [535, 17] on span "Add new price change job" at bounding box center [524, 16] width 81 height 7
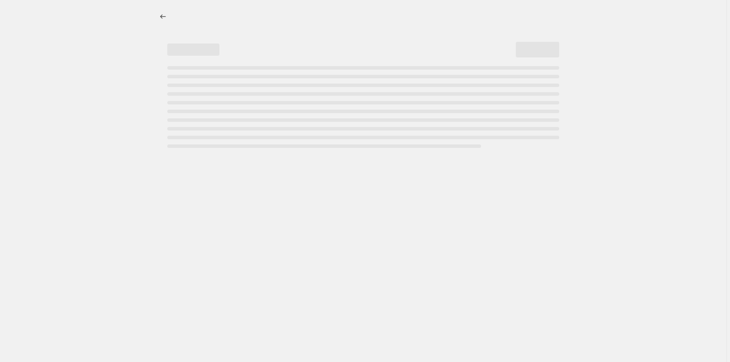
select select "percentage"
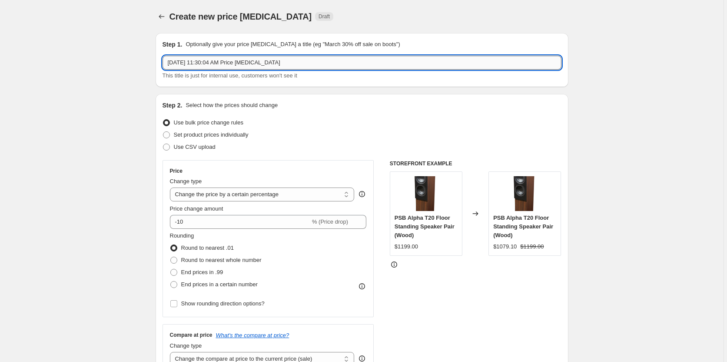
click at [275, 65] on input "Sep 20, 2025, 11:30:04 AM Price change job" at bounding box center [362, 63] width 399 height 14
click at [198, 65] on input "Yamaha Septmber Promo" at bounding box center [362, 63] width 399 height 14
type input "Yamaha September Promo"
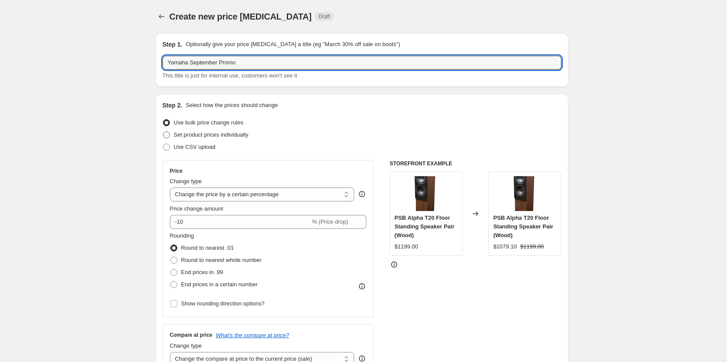
click at [170, 132] on span at bounding box center [166, 134] width 7 height 7
click at [163, 132] on input "Set product prices individually" at bounding box center [163, 131] width 0 height 0
radio input "true"
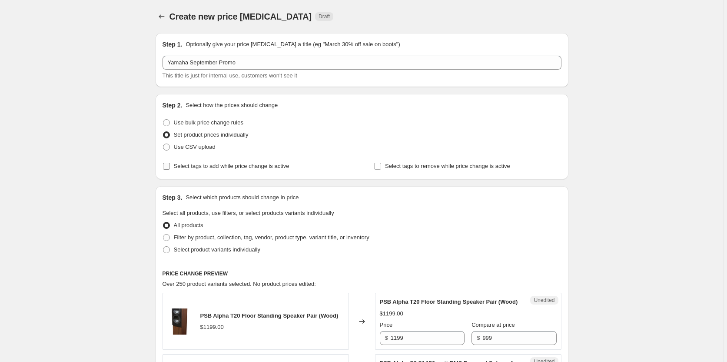
click at [167, 165] on input "Select tags to add while price change is active" at bounding box center [166, 166] width 7 height 7
checkbox input "true"
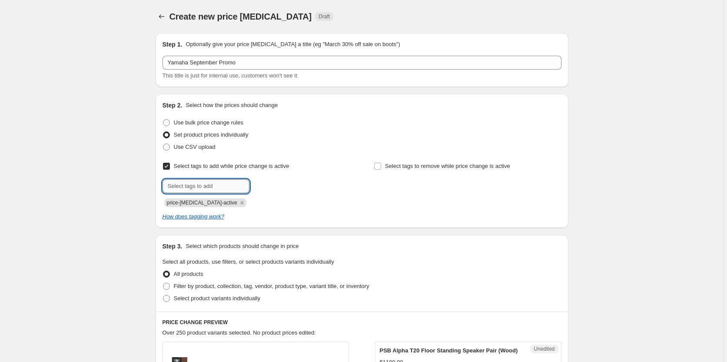
click at [233, 187] on input "text" at bounding box center [206, 186] width 87 height 14
type input "yamaha promo"
click at [288, 184] on span "yamaha promo" at bounding box center [286, 185] width 37 height 6
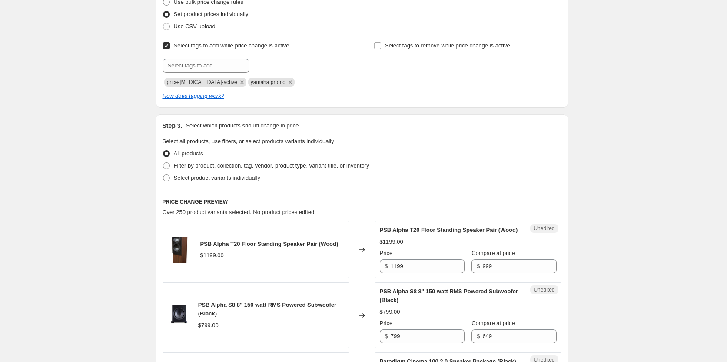
scroll to position [163, 0]
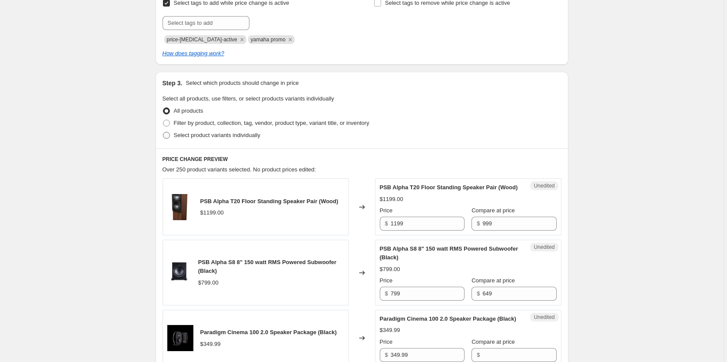
click at [167, 135] on span at bounding box center [166, 135] width 7 height 7
click at [163, 132] on input "Select product variants individually" at bounding box center [163, 132] width 0 height 0
radio input "true"
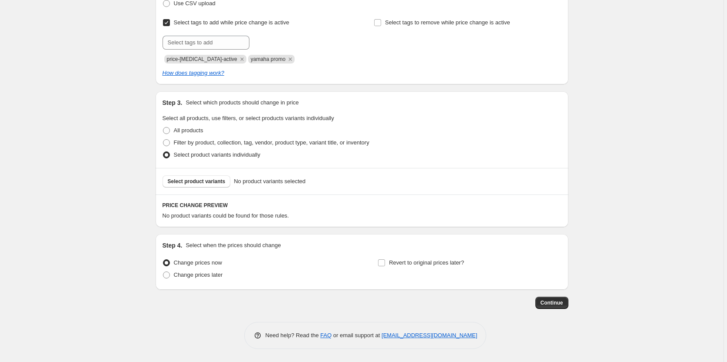
scroll to position [143, 0]
click at [200, 182] on span "Select product variants" at bounding box center [197, 181] width 58 height 7
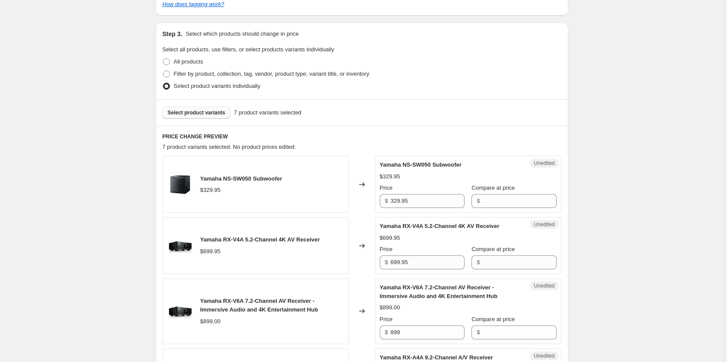
scroll to position [306, 0]
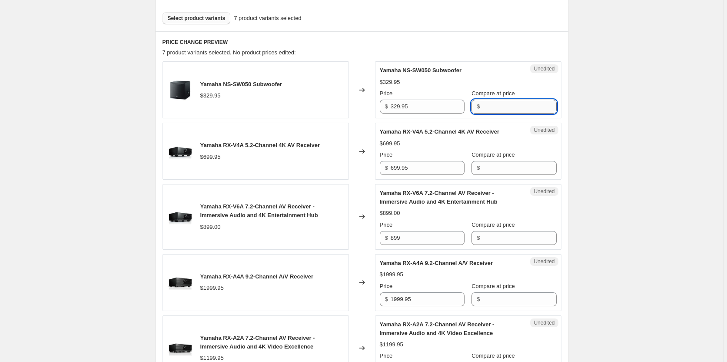
click at [513, 109] on input "Compare at price" at bounding box center [520, 107] width 74 height 14
type input "329.95"
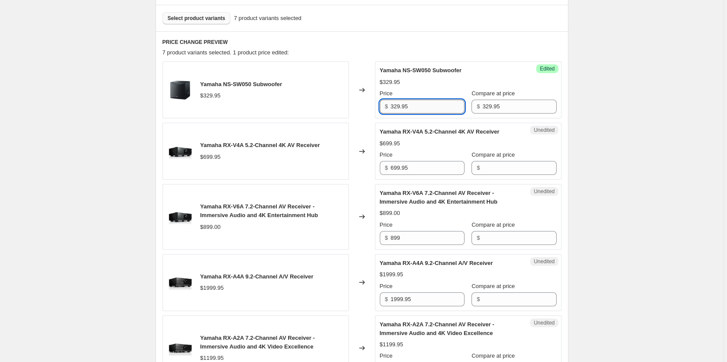
click at [423, 109] on input "329.95" at bounding box center [428, 107] width 74 height 14
type input "249.00"
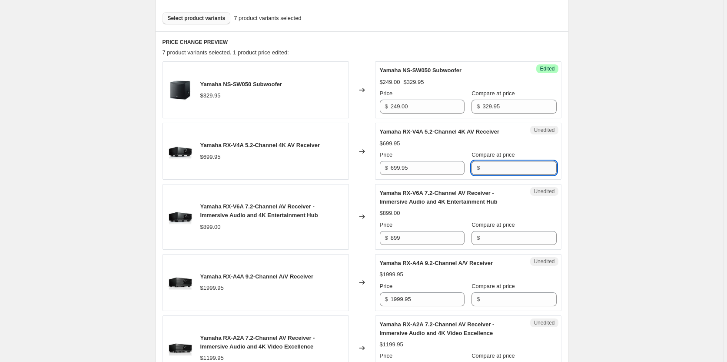
click at [512, 166] on input "Compare at price" at bounding box center [520, 168] width 74 height 14
type input "699.95"
click at [431, 173] on input "699.95" at bounding box center [428, 168] width 74 height 14
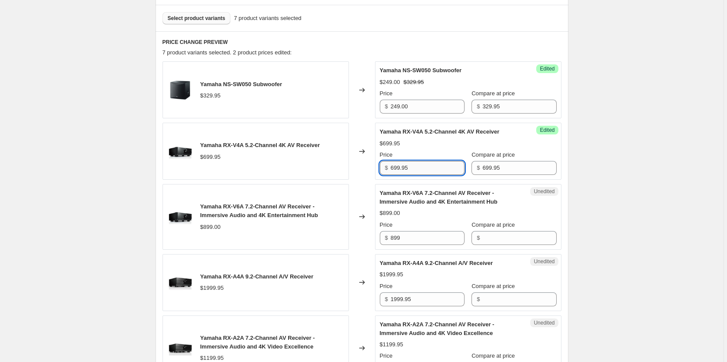
click at [432, 173] on input "699.95" at bounding box center [428, 168] width 74 height 14
type input "579.00"
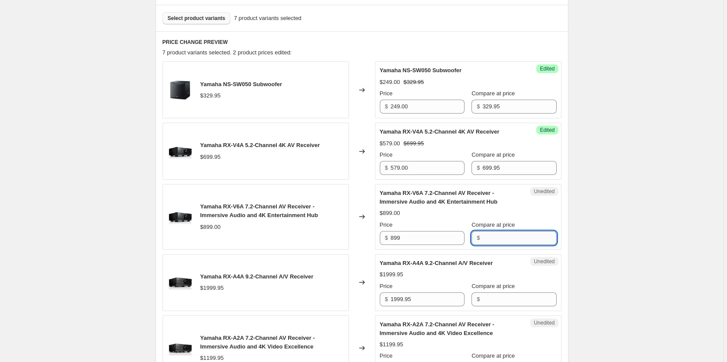
click at [521, 237] on input "Compare at price" at bounding box center [520, 238] width 74 height 14
type input "899.00"
click at [446, 241] on input "899" at bounding box center [428, 238] width 74 height 14
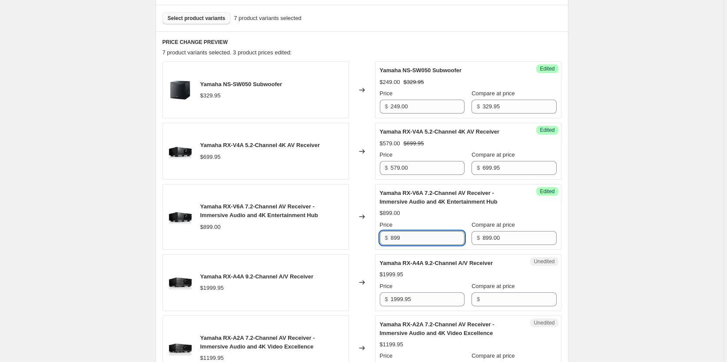
click at [446, 241] on input "899" at bounding box center [428, 238] width 74 height 14
type input "699.00"
click at [606, 215] on div "Create new price change job. This page is ready Create new price change job Dra…" at bounding box center [362, 183] width 724 height 979
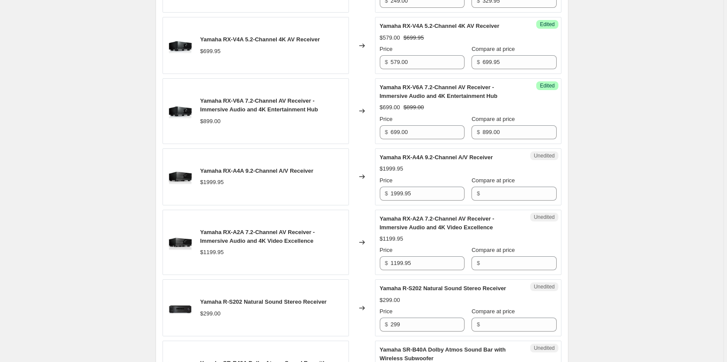
scroll to position [415, 0]
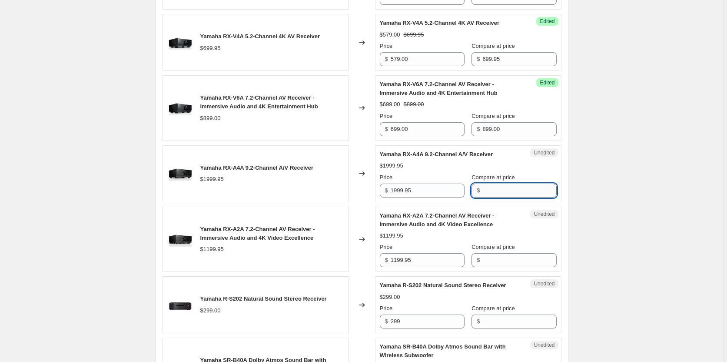
click at [499, 191] on input "Compare at price" at bounding box center [520, 190] width 74 height 14
type input "1999.95"
click at [433, 191] on input "1999.95" at bounding box center [428, 190] width 74 height 14
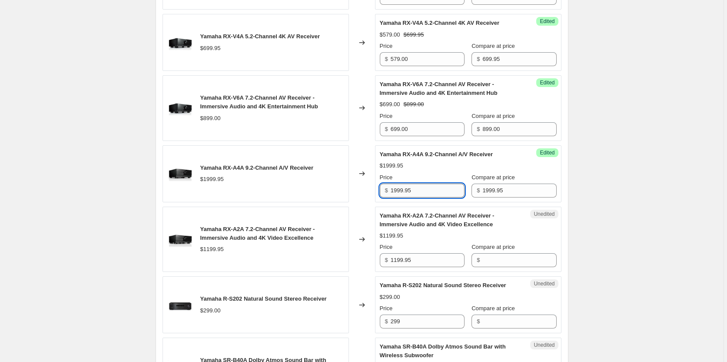
click at [433, 191] on input "1999.95" at bounding box center [428, 190] width 74 height 14
type input "1499.00"
click at [536, 132] on input "899.00" at bounding box center [520, 129] width 74 height 14
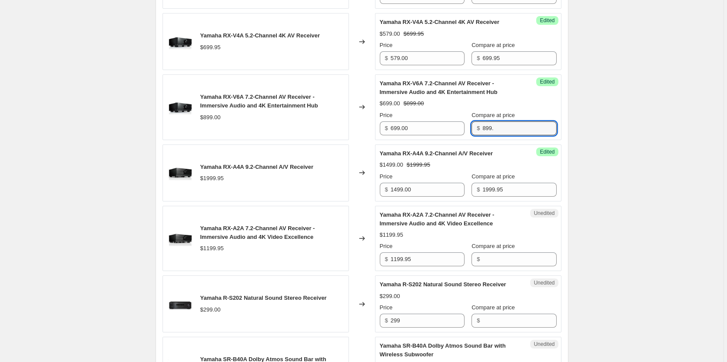
scroll to position [470, 0]
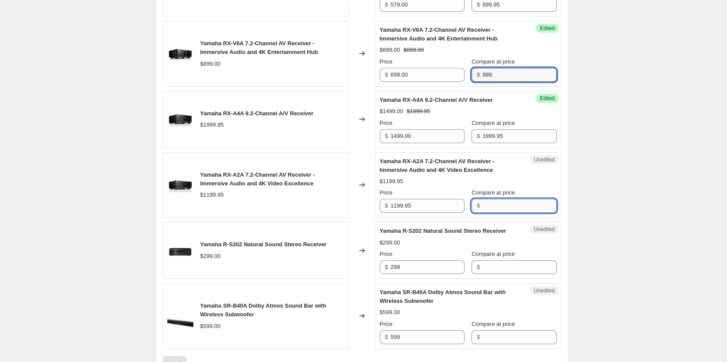
type input "899"
click at [513, 208] on input "Compare at price" at bounding box center [520, 206] width 74 height 14
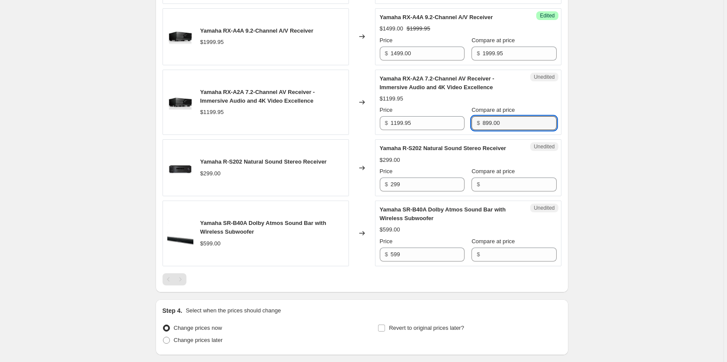
scroll to position [578, 0]
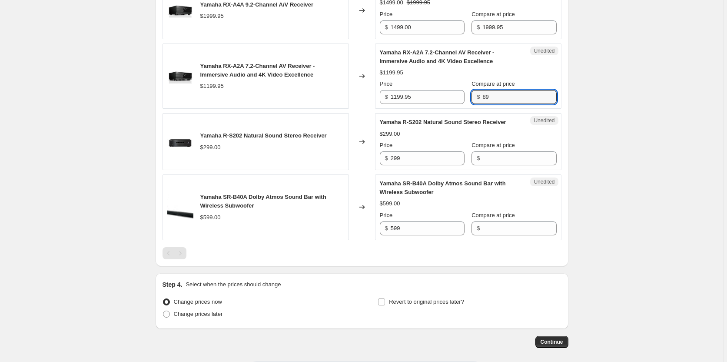
type input "8"
type input "1199.95"
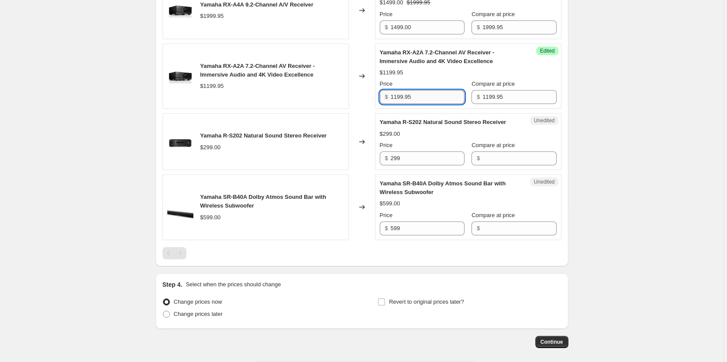
click at [429, 96] on input "1199.95" at bounding box center [428, 97] width 74 height 14
type input "899.00"
click at [498, 165] on input "Compare at price" at bounding box center [520, 158] width 74 height 14
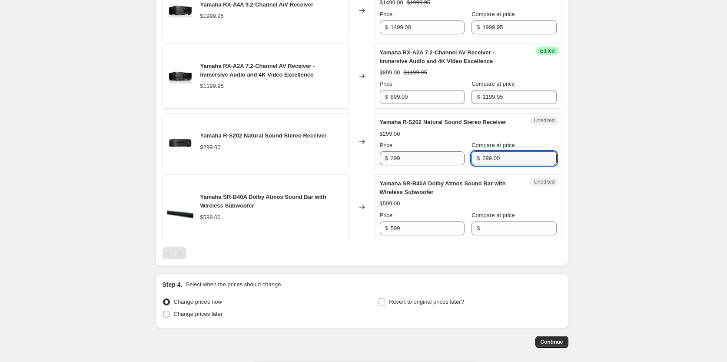
type input "299.00"
click at [412, 164] on input "299" at bounding box center [428, 158] width 74 height 14
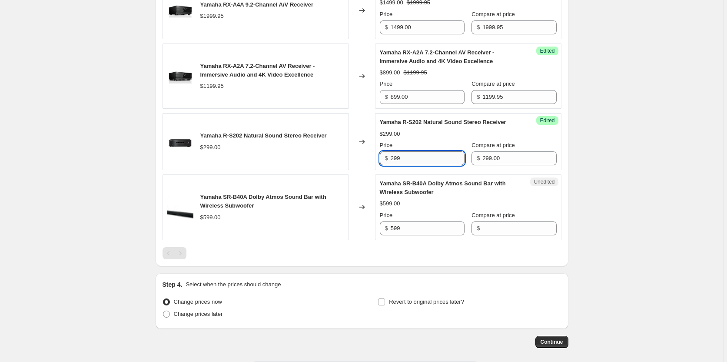
click at [412, 164] on input "299" at bounding box center [428, 158] width 74 height 14
type input "249.00"
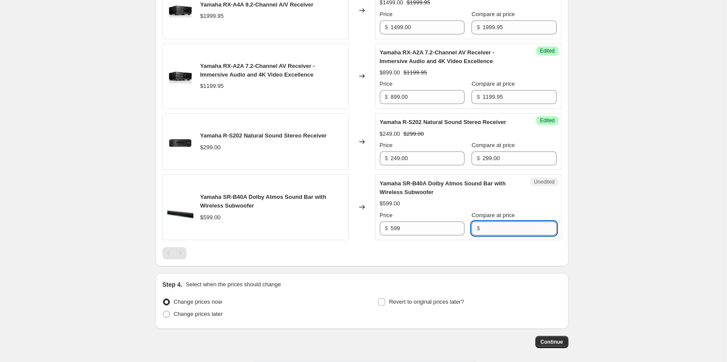
click at [518, 235] on input "Compare at price" at bounding box center [520, 228] width 74 height 14
type input "599.00"
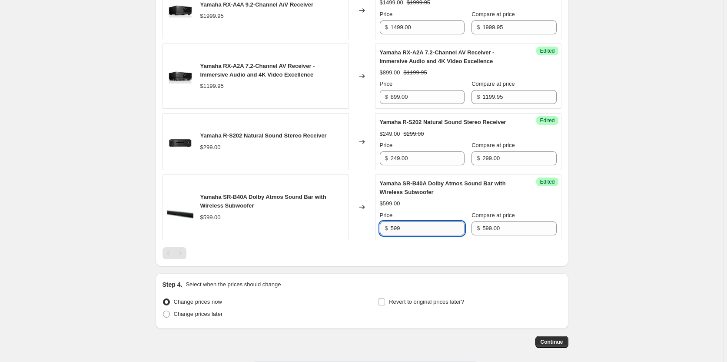
click at [439, 235] on input "599" at bounding box center [428, 228] width 74 height 14
type input "399.00"
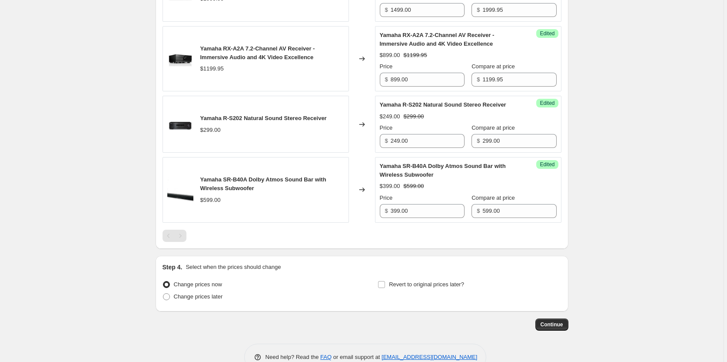
scroll to position [626, 0]
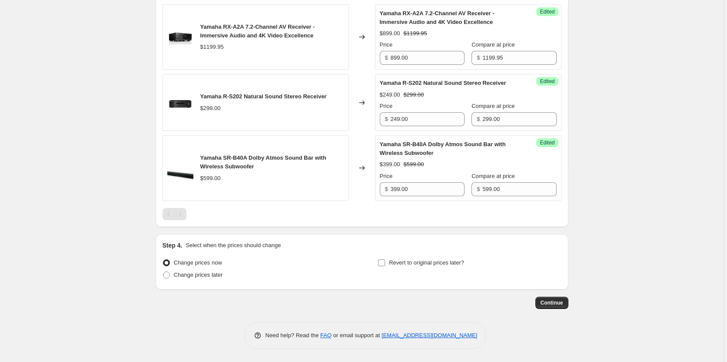
click at [384, 263] on input "Revert to original prices later?" at bounding box center [381, 262] width 7 height 7
checkbox input "true"
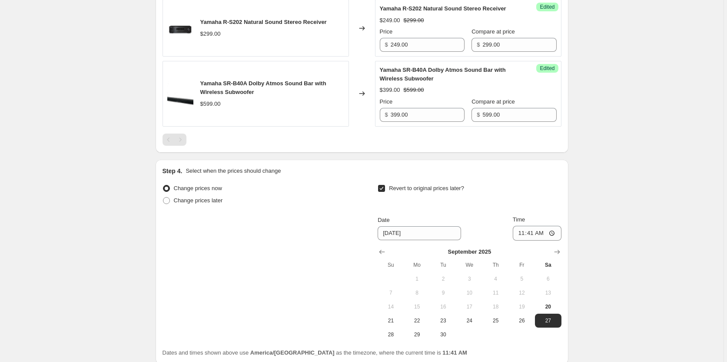
scroll to position [775, 0]
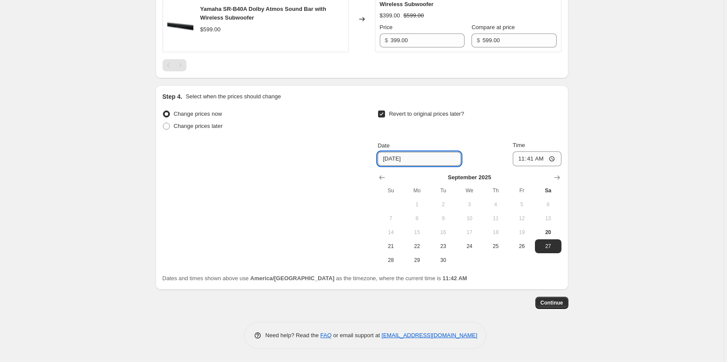
click at [422, 159] on input "9/27/2025" at bounding box center [419, 159] width 83 height 14
click at [522, 246] on span "26" at bounding box center [522, 246] width 19 height 7
type input "9/26/2025"
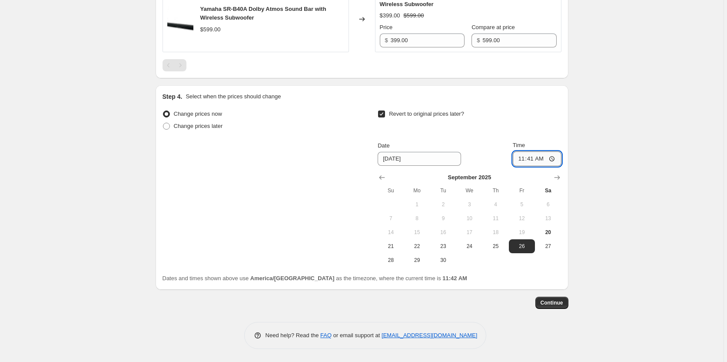
click at [532, 159] on input "11:41" at bounding box center [537, 158] width 49 height 15
type input "01:00"
click at [557, 304] on span "Continue" at bounding box center [552, 302] width 23 height 7
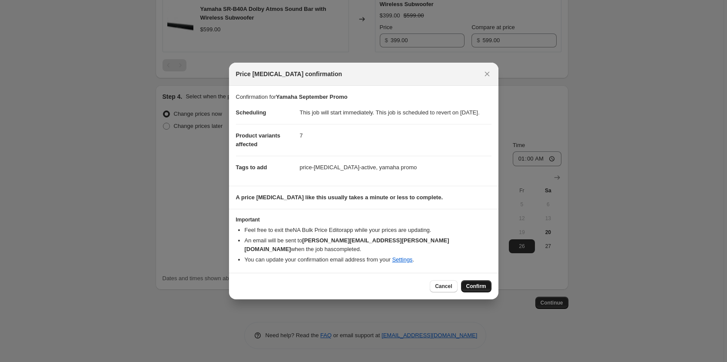
click at [481, 286] on span "Confirm" at bounding box center [476, 286] width 20 height 7
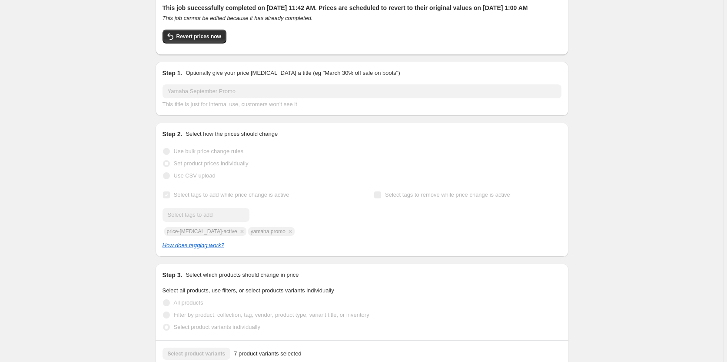
scroll to position [109, 0]
